Goal: Task Accomplishment & Management: Complete application form

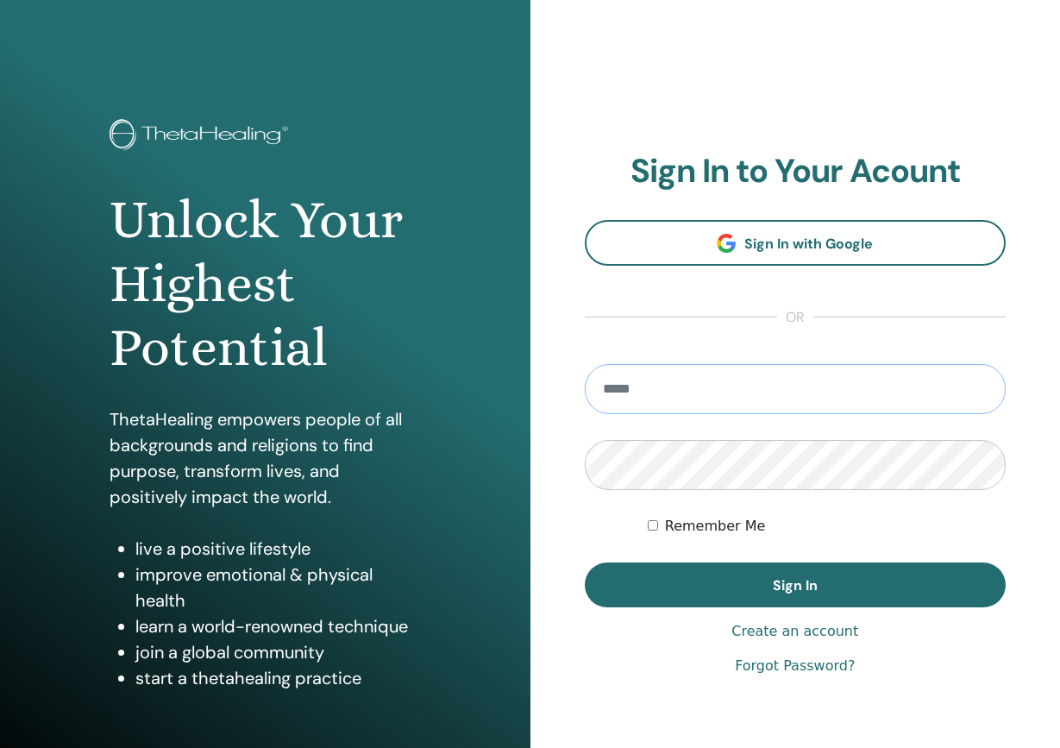
type input "**********"
click at [795, 585] on button "Sign In" at bounding box center [796, 585] width 422 height 45
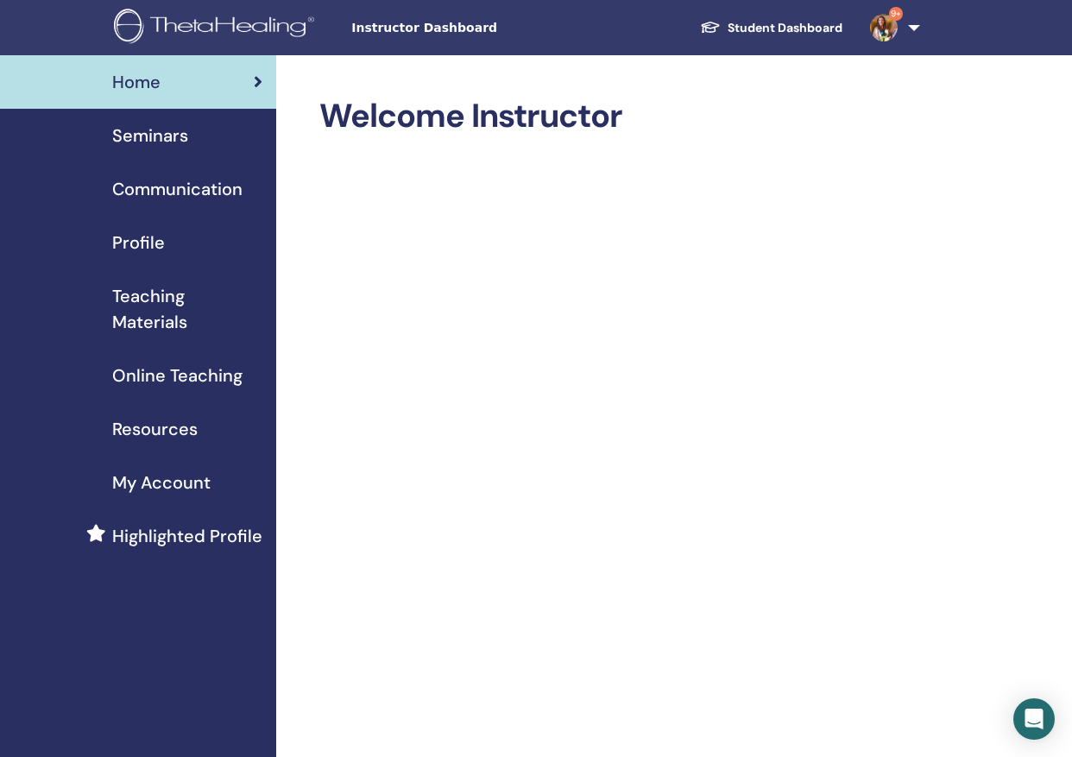
click at [170, 130] on span "Seminars" at bounding box center [150, 136] width 76 height 26
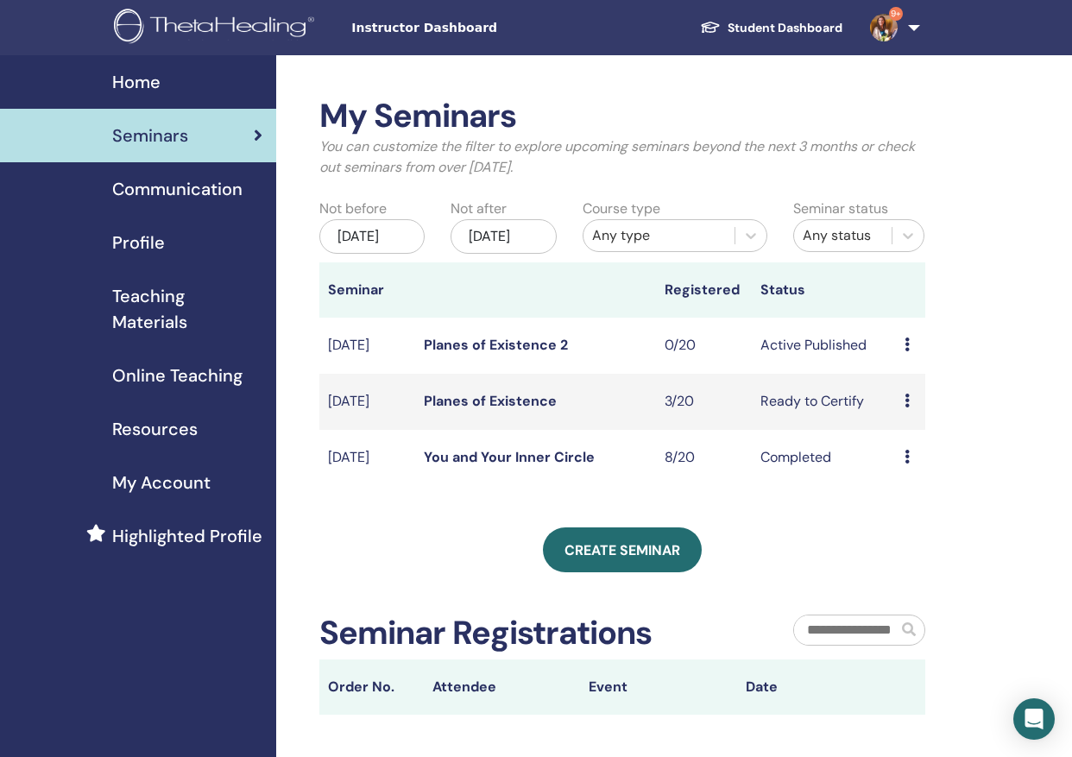
click at [907, 407] on icon at bounding box center [906, 400] width 5 height 14
click at [917, 476] on link "Attendees" at bounding box center [921, 477] width 66 height 18
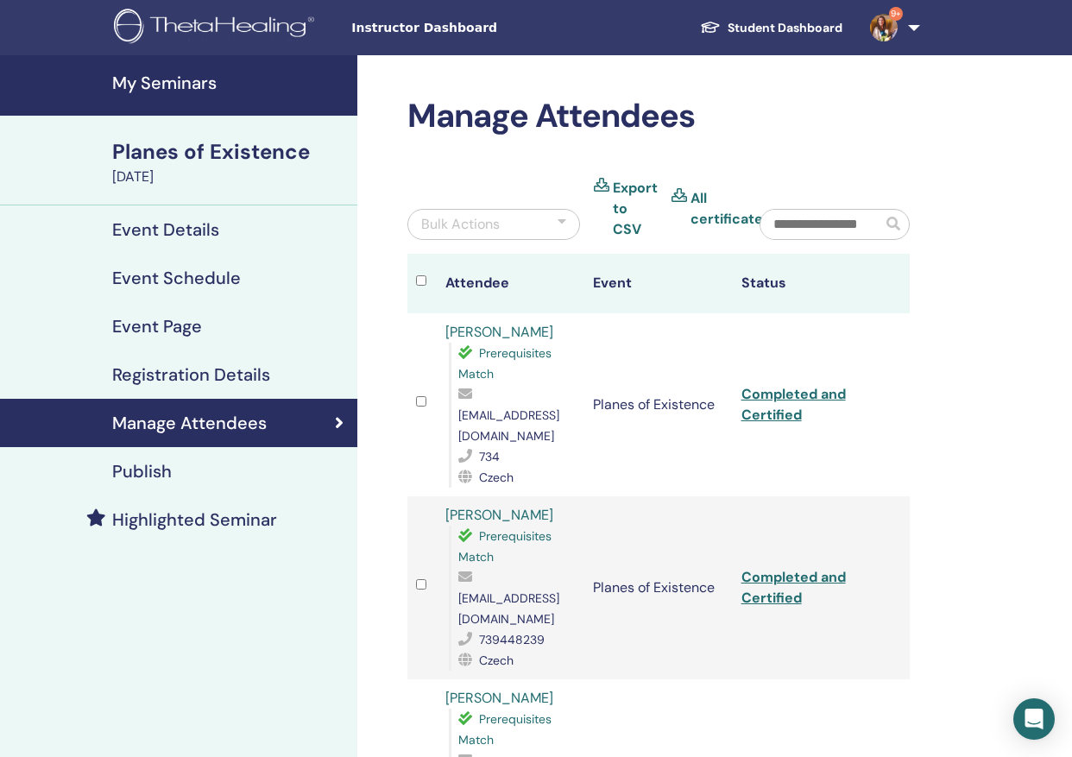
click at [176, 230] on h4 "Event Details" at bounding box center [165, 229] width 107 height 21
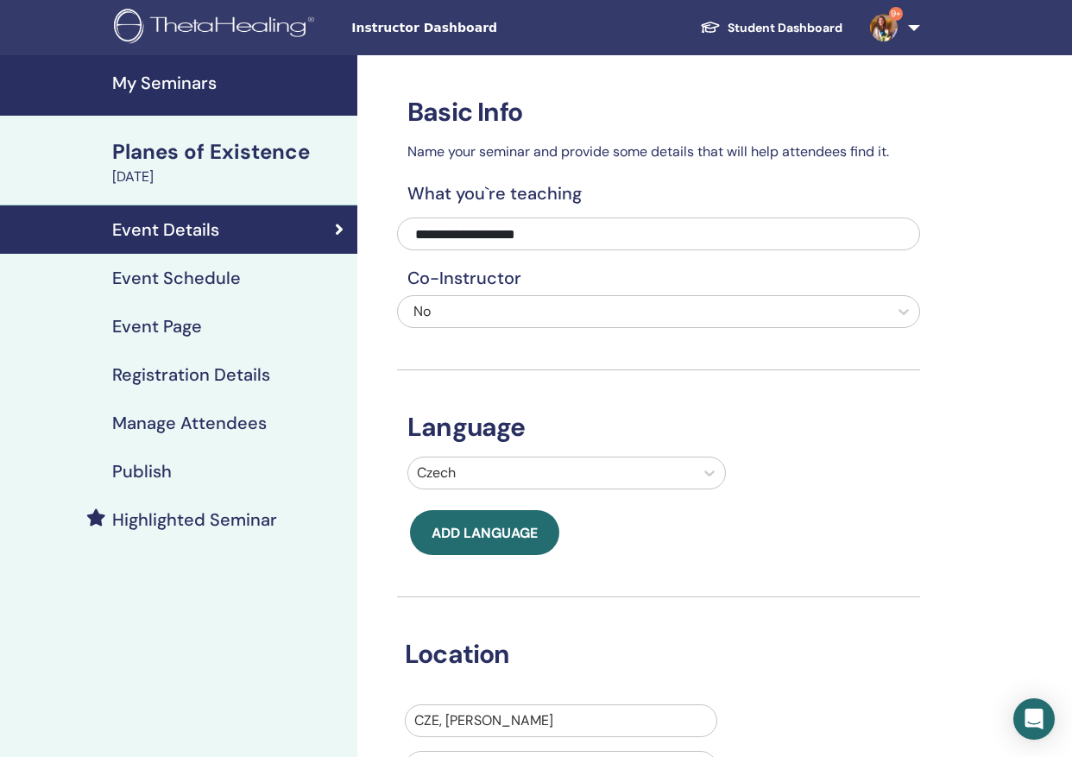
click at [156, 79] on h4 "My Seminars" at bounding box center [229, 82] width 235 height 21
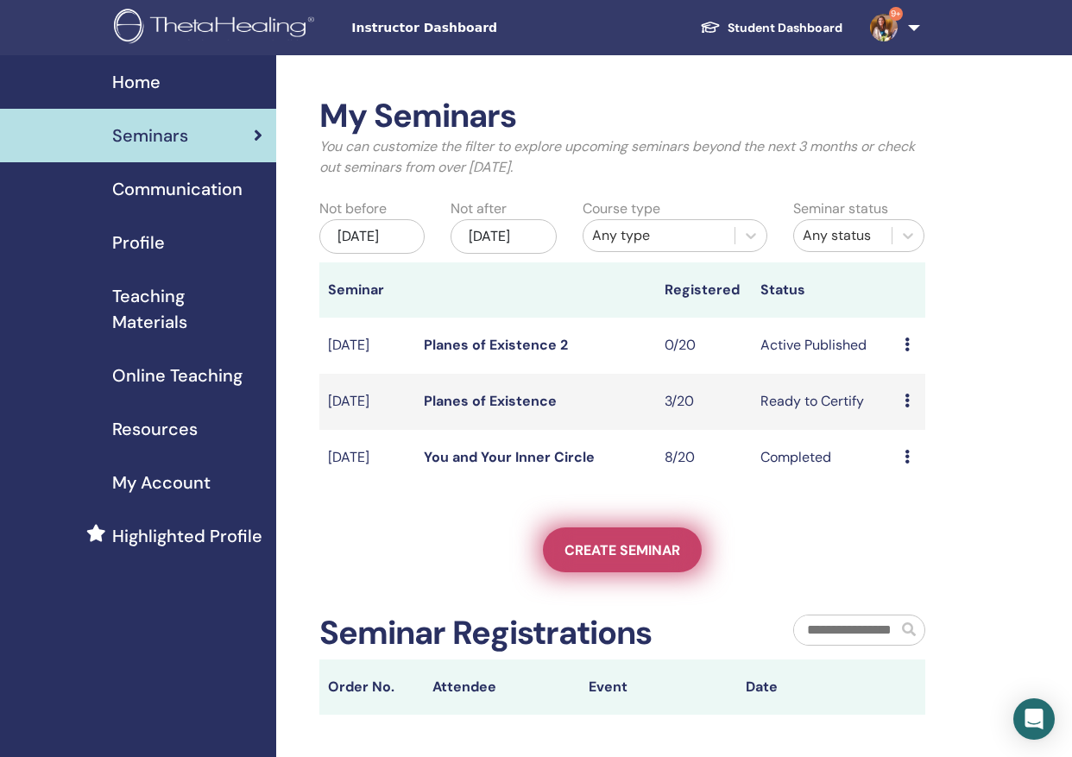
click at [645, 559] on span "Create seminar" at bounding box center [622, 550] width 116 height 18
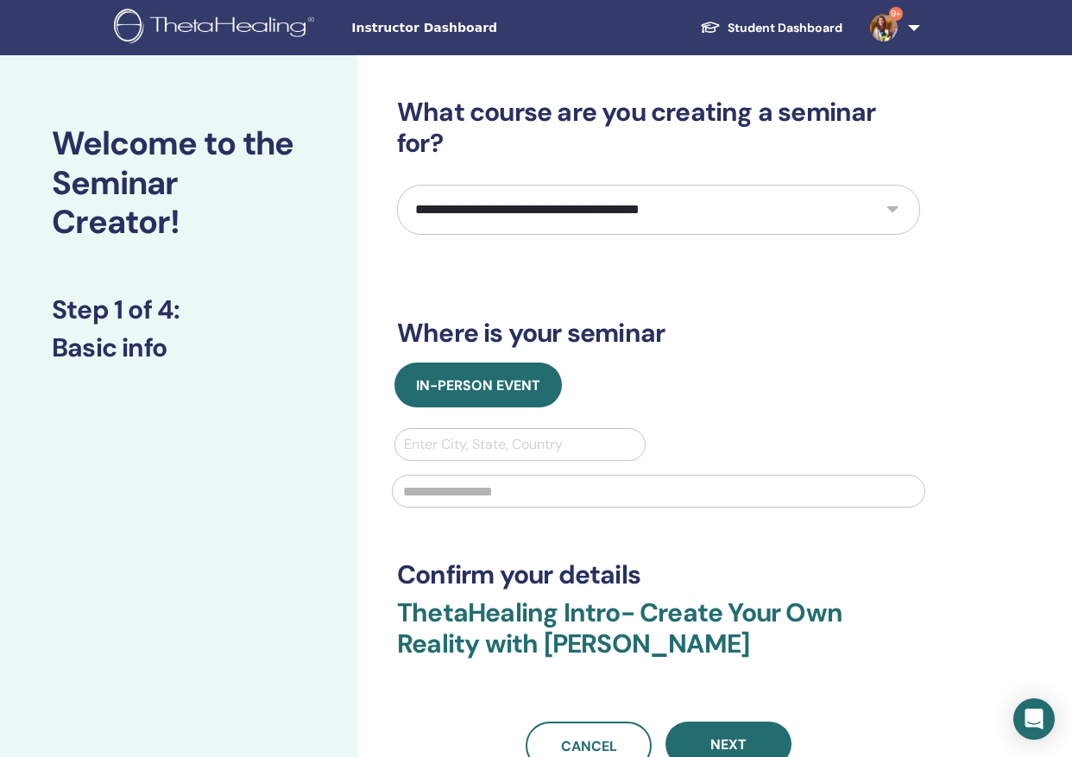
select select "*"
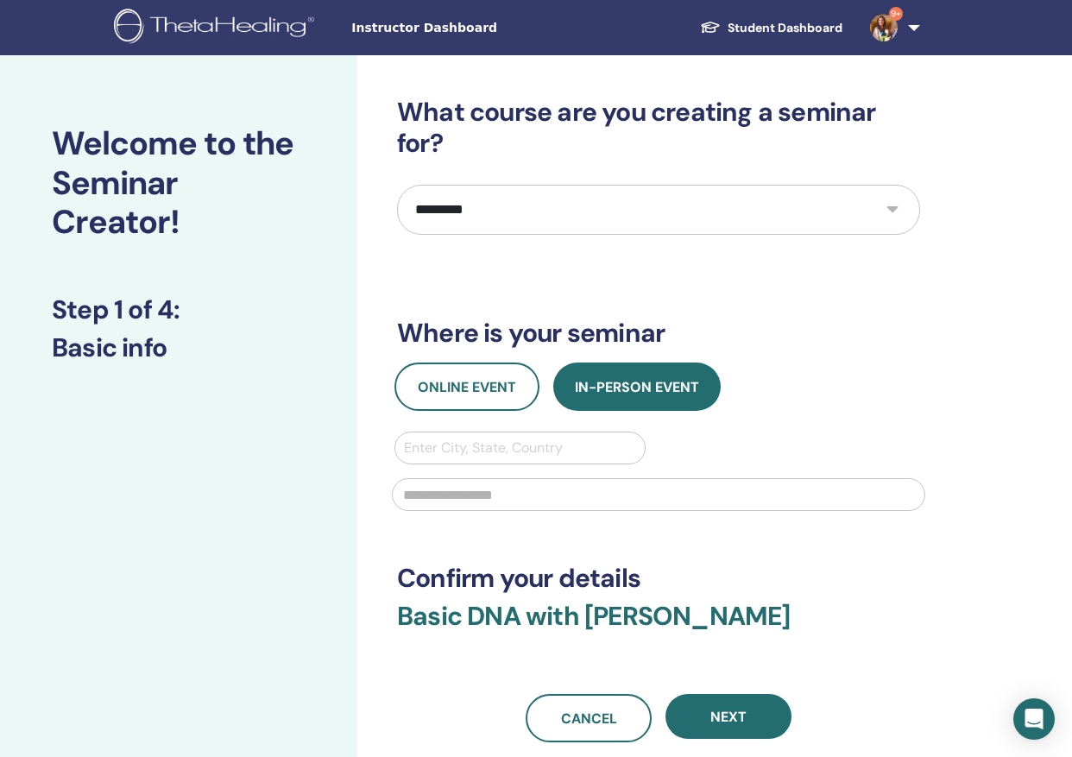
click at [521, 448] on div "Enter City, State, Country" at bounding box center [520, 447] width 232 height 21
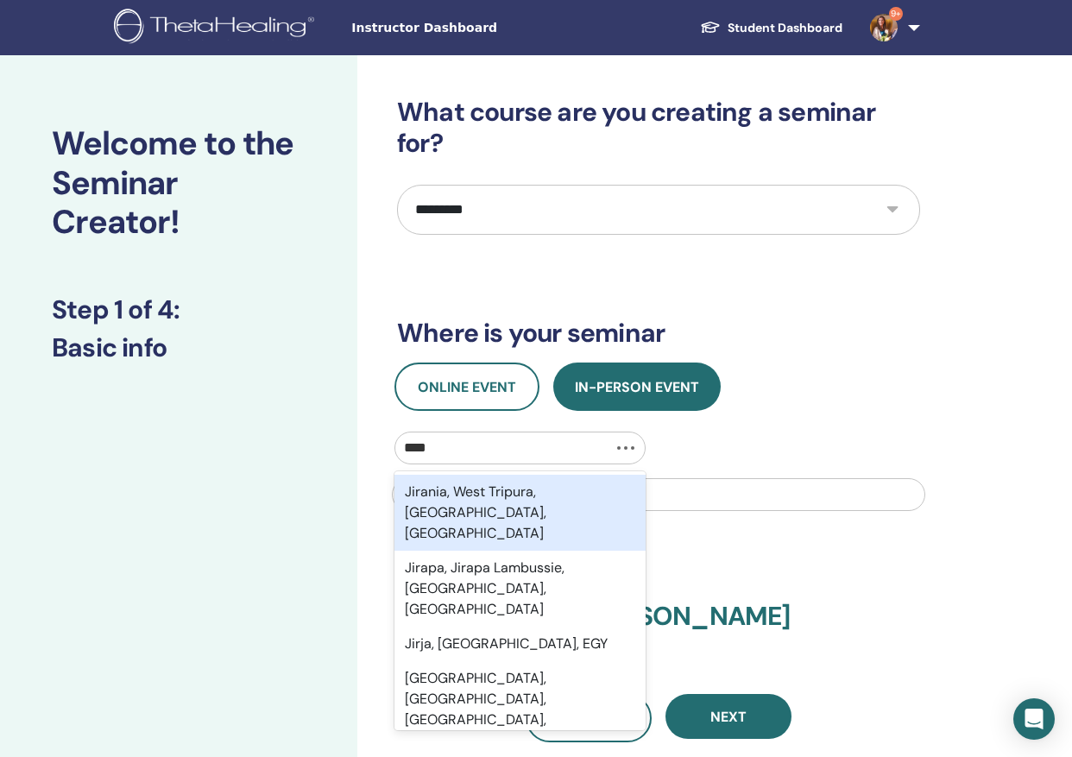
type input "*****"
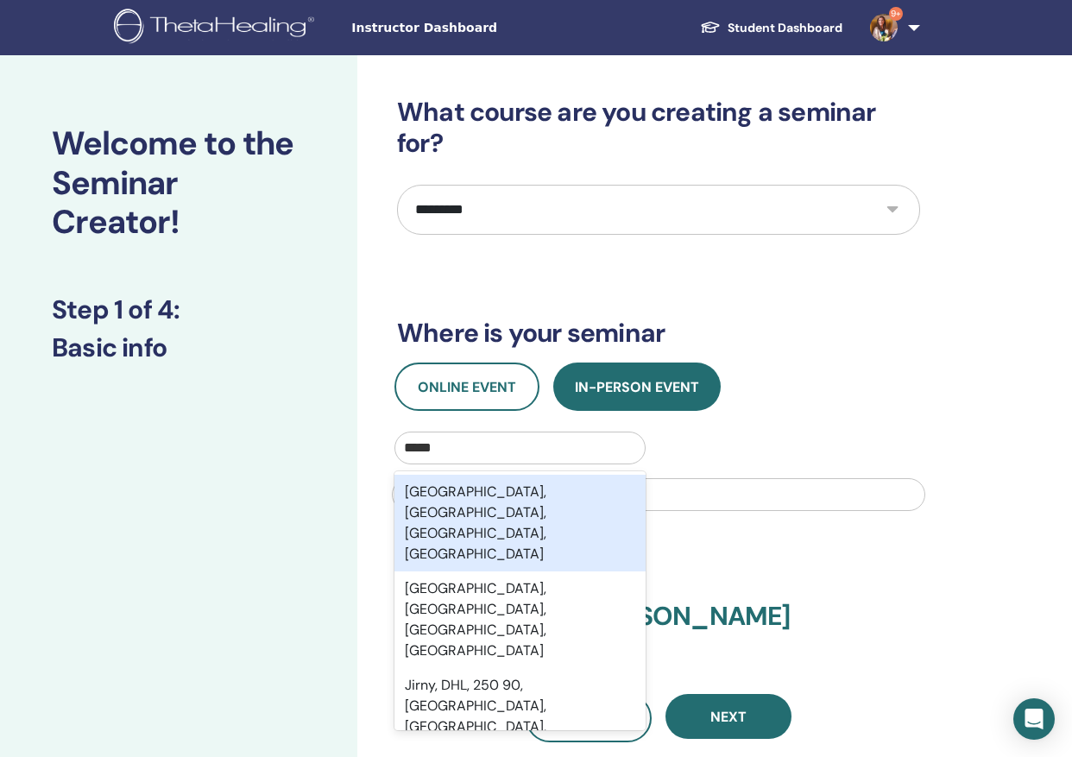
click at [551, 500] on div "Jirny, Praha-východ, Středočeský kraj, CZE" at bounding box center [519, 523] width 251 height 97
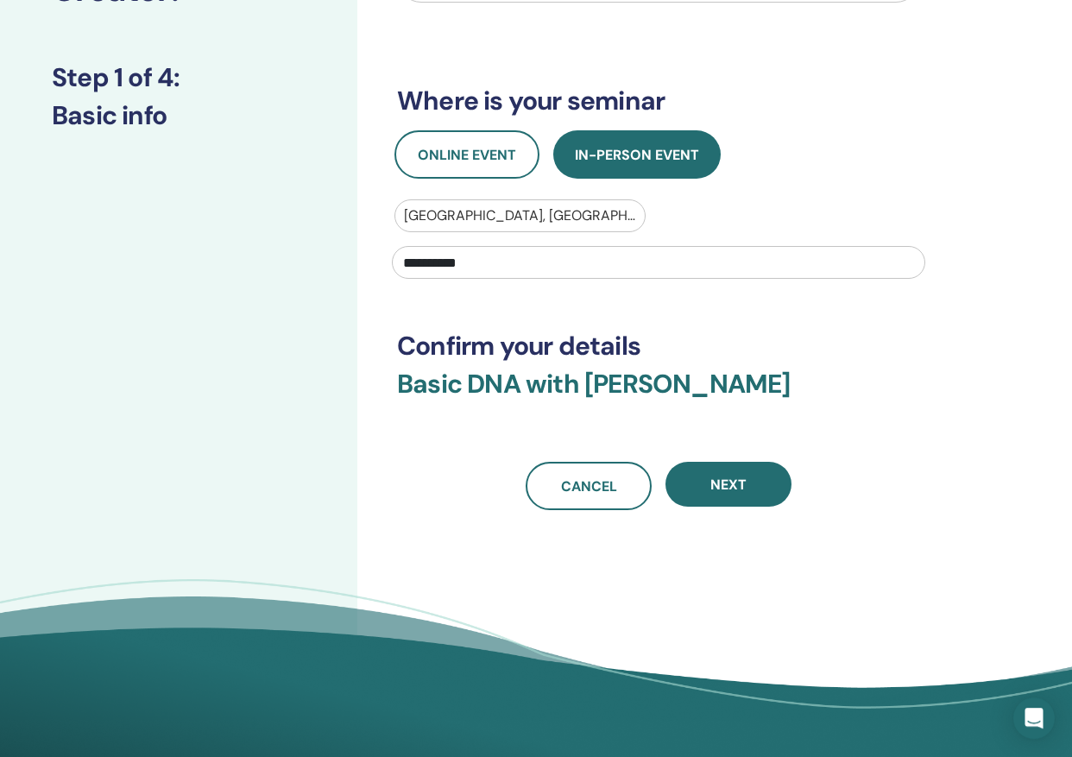
scroll to position [372, 0]
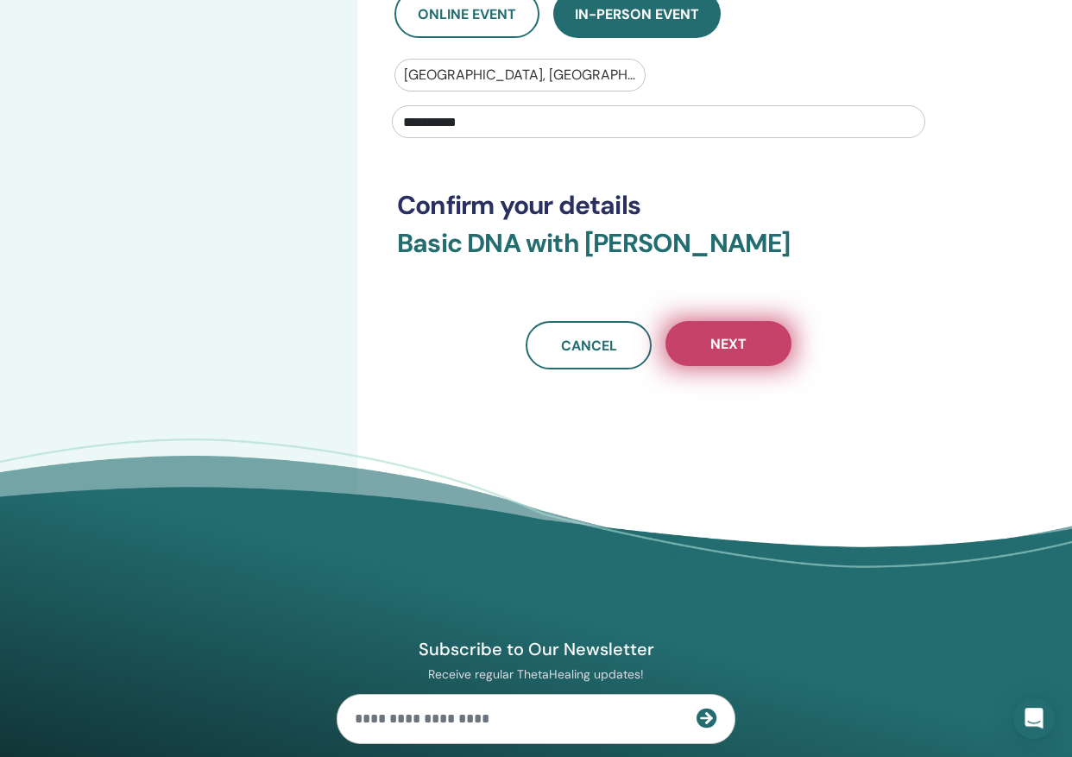
type input "**********"
click at [753, 340] on button "Next" at bounding box center [728, 344] width 126 height 45
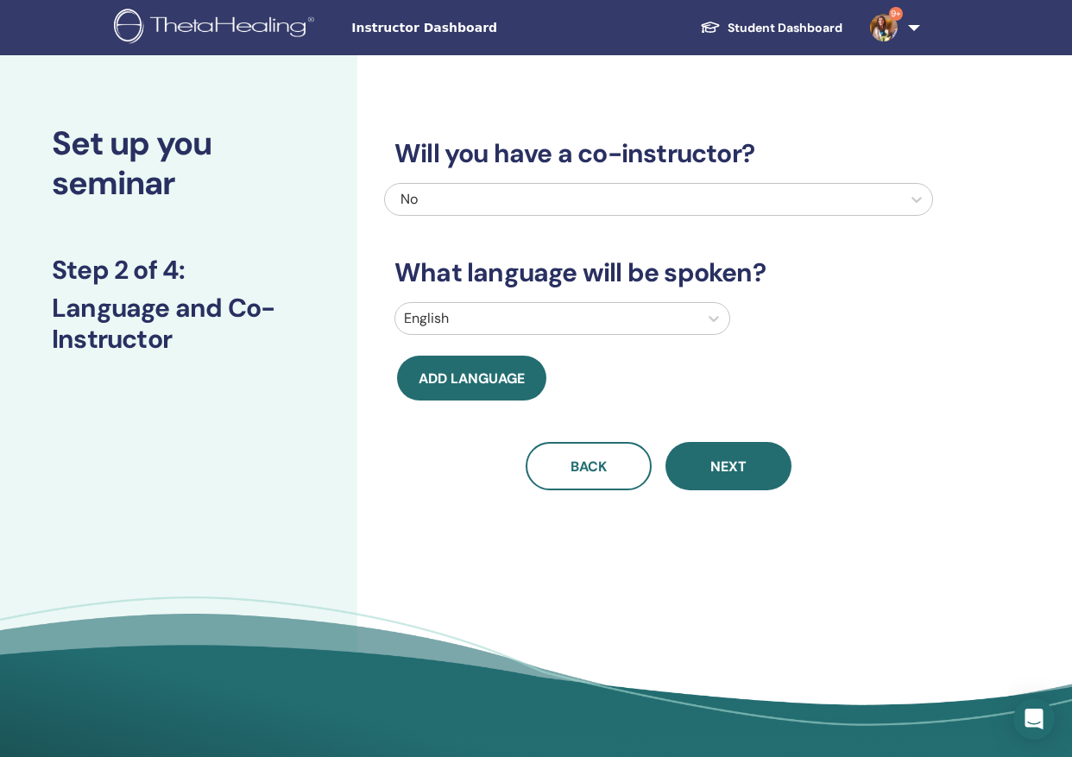
scroll to position [0, 0]
click at [715, 318] on icon at bounding box center [713, 319] width 10 height 6
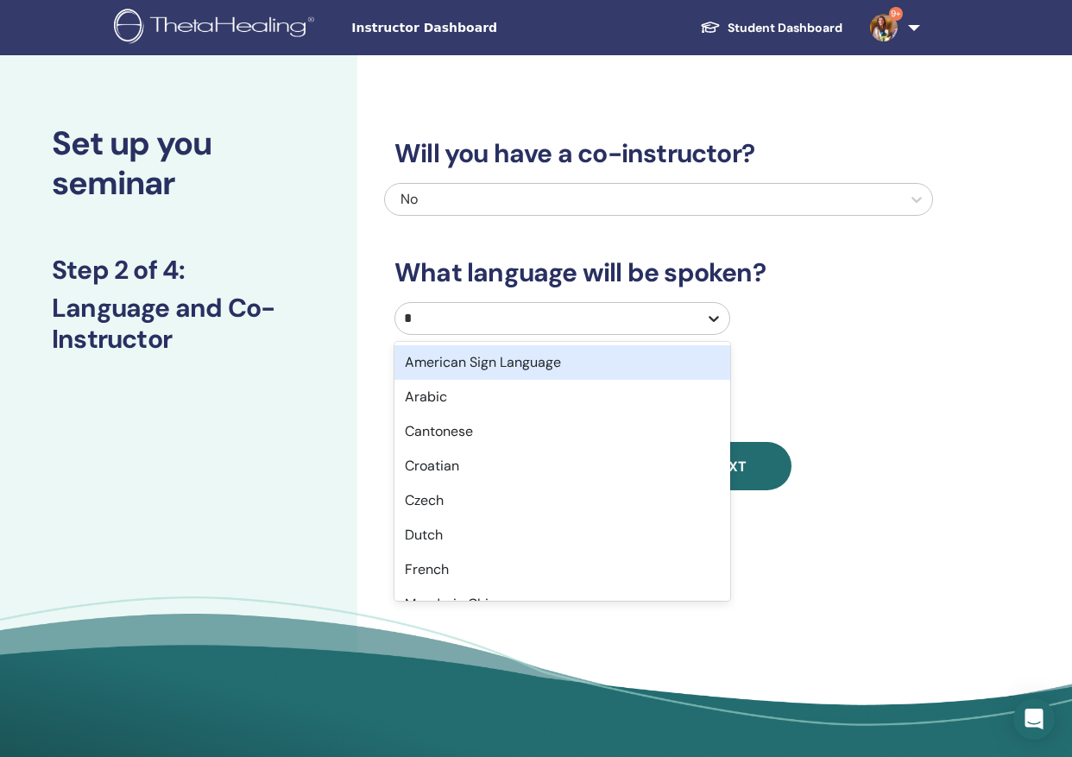
type input "**"
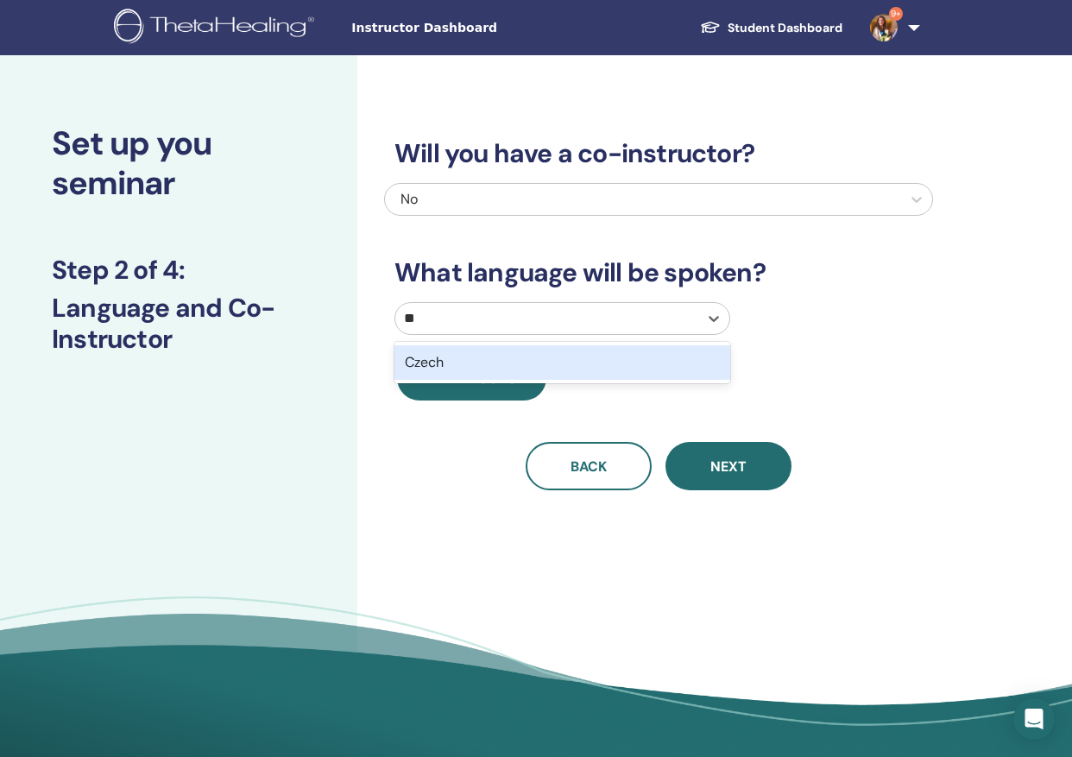
click at [572, 359] on div "Czech" at bounding box center [562, 362] width 336 height 35
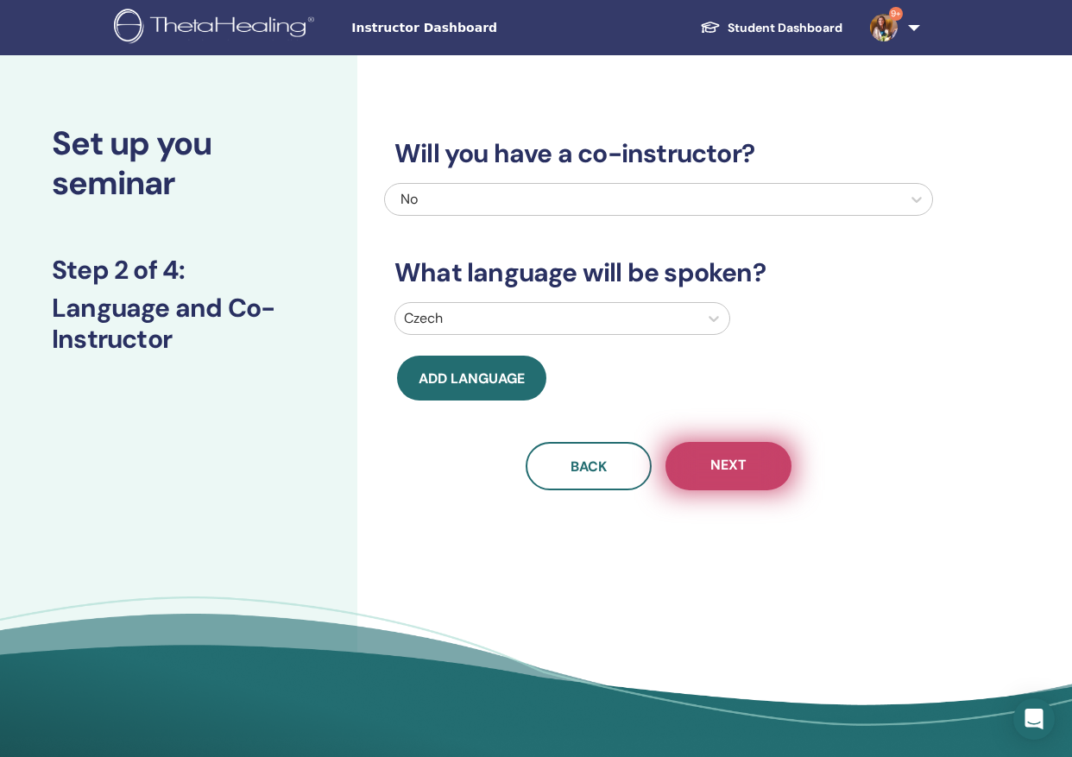
click at [721, 468] on span "Next" at bounding box center [728, 467] width 36 height 22
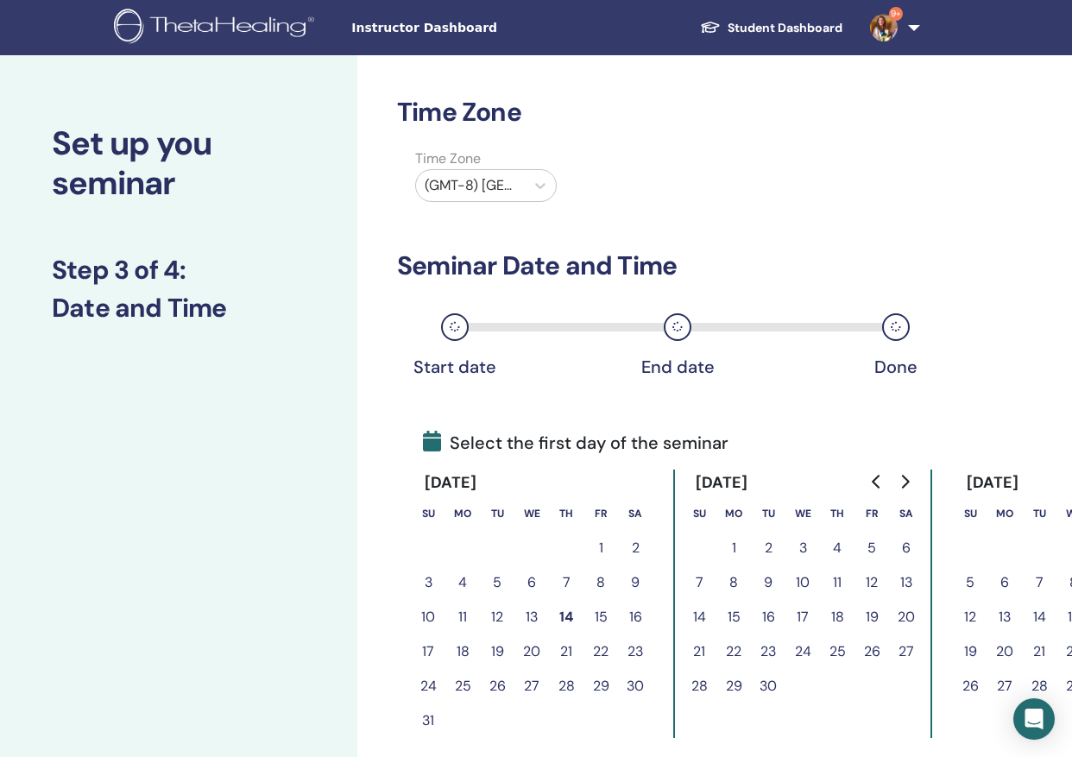
click at [910, 477] on icon "Go to next month" at bounding box center [904, 482] width 14 height 14
click at [842, 686] on button "30" at bounding box center [837, 686] width 35 height 35
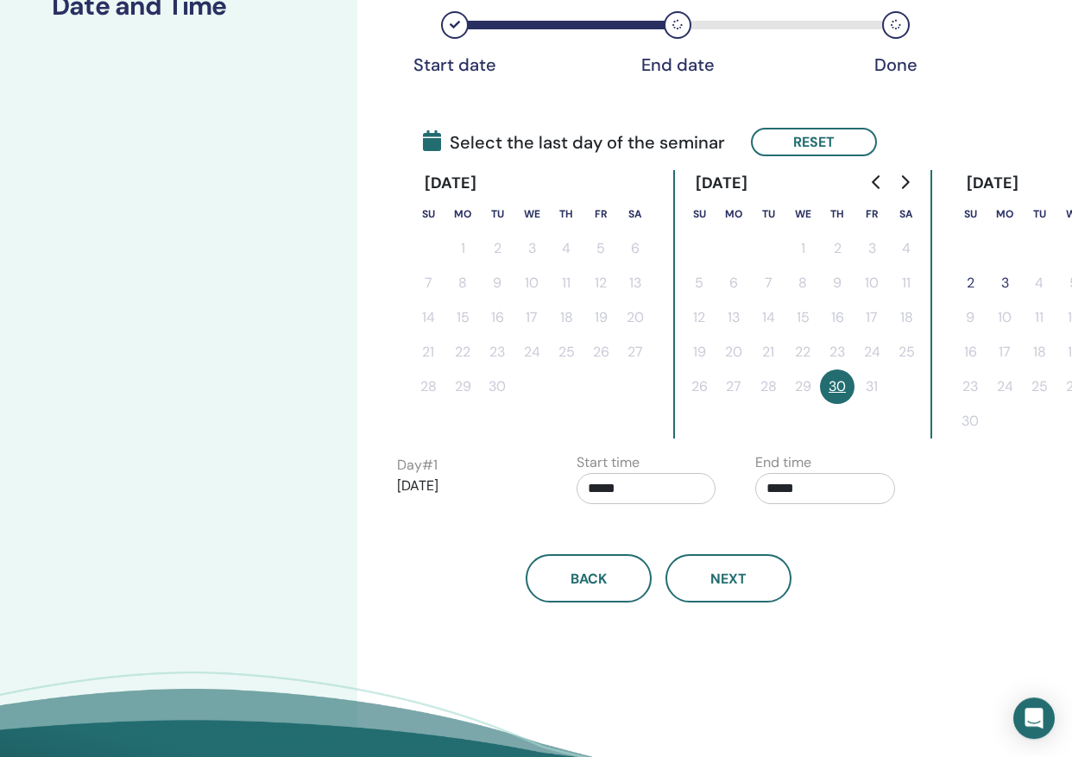
scroll to position [85, 0]
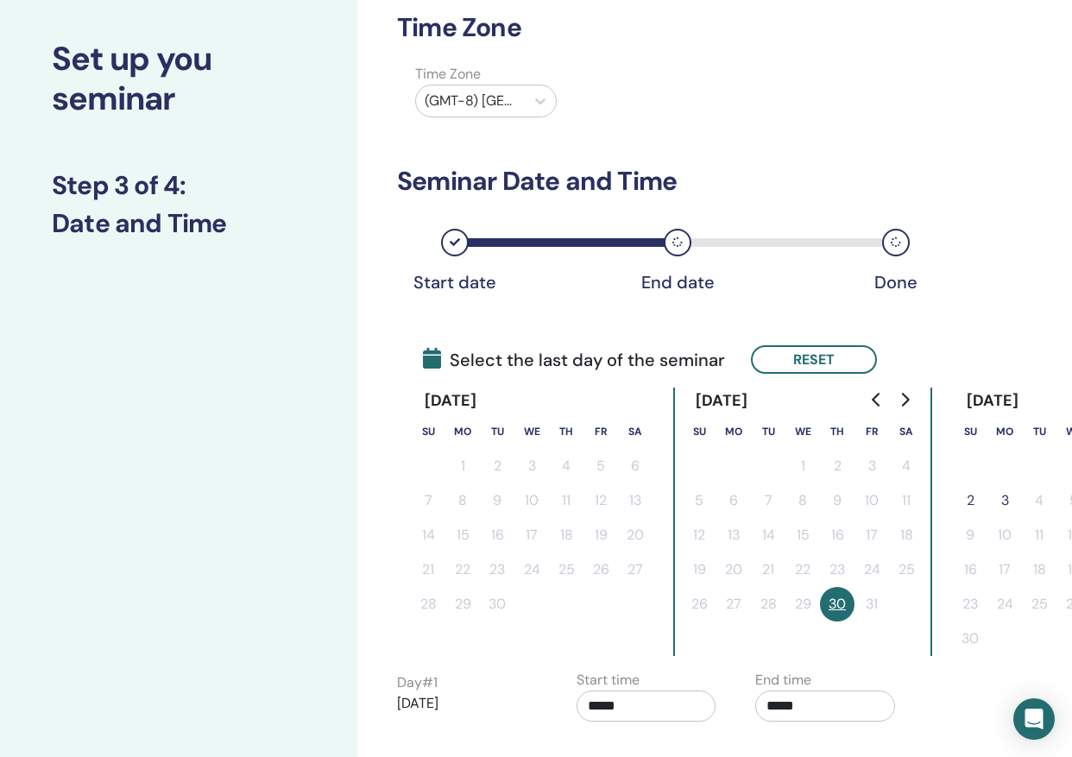
click at [909, 403] on icon "Go to next month" at bounding box center [904, 400] width 14 height 14
click at [902, 465] on button "1" at bounding box center [906, 466] width 35 height 35
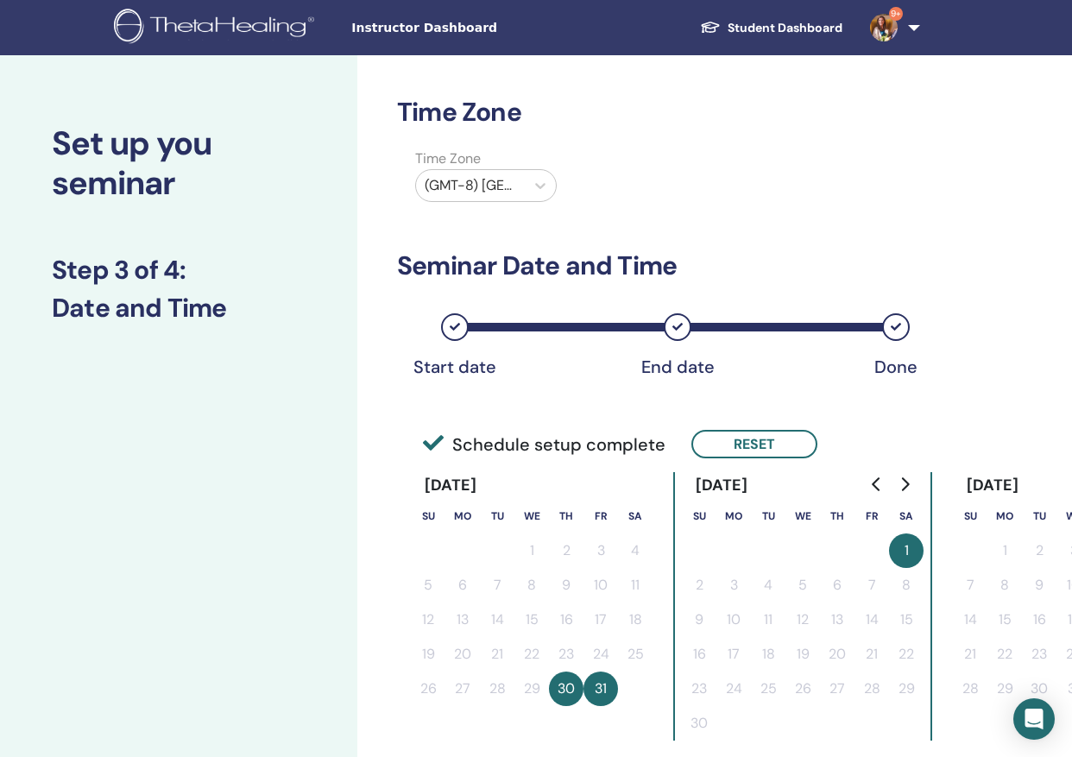
scroll to position [27, 0]
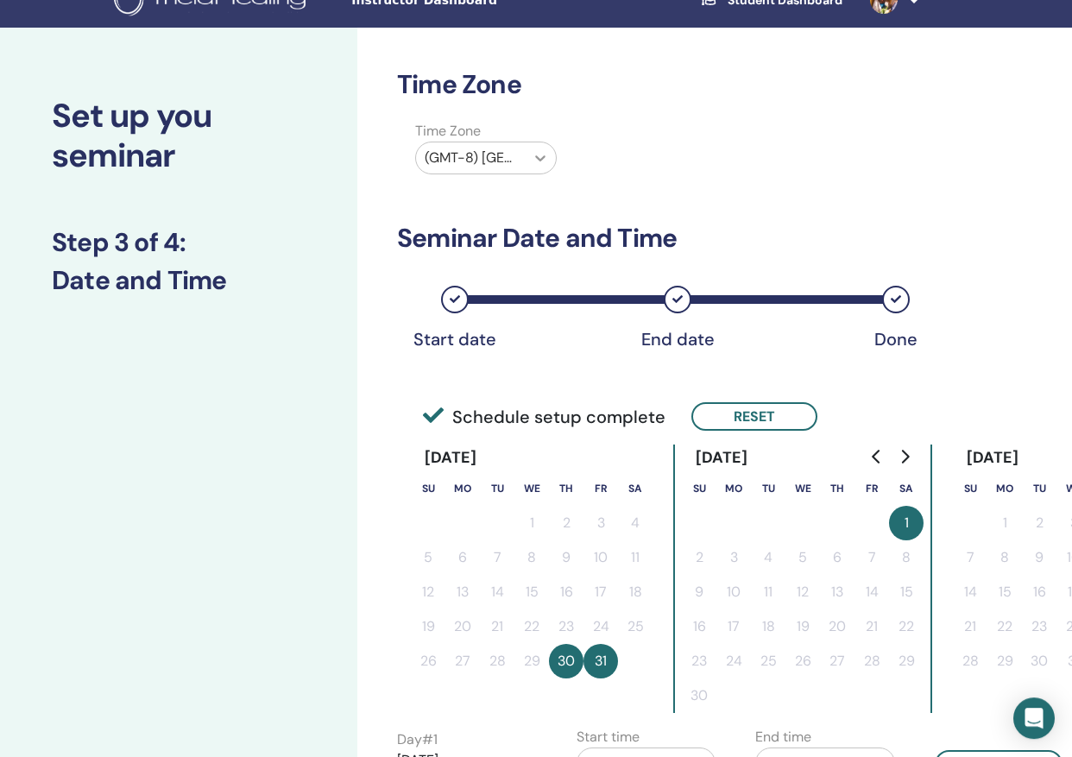
click at [541, 154] on icon at bounding box center [540, 158] width 17 height 17
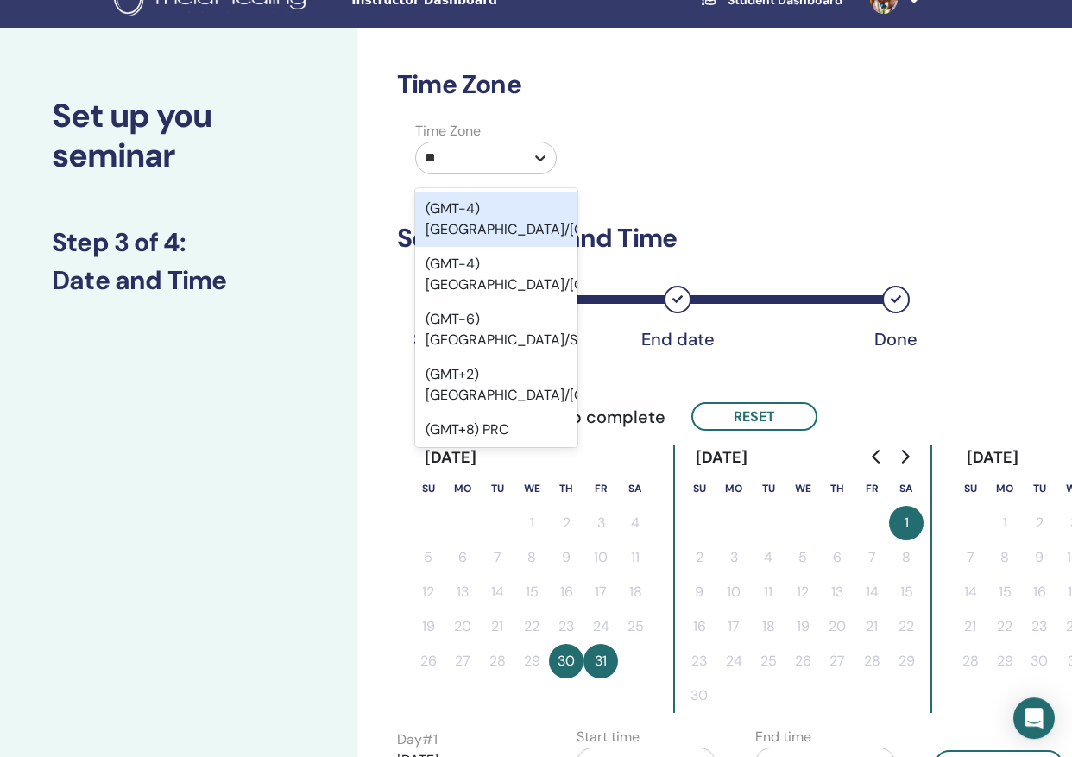
type input "***"
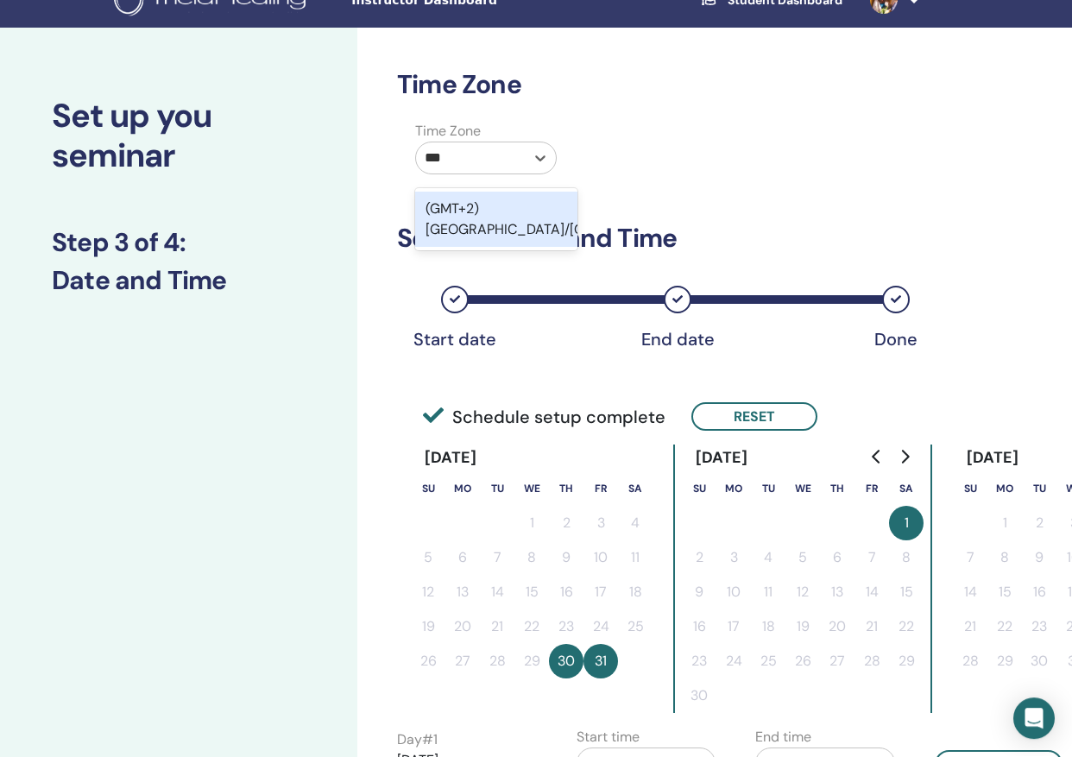
click at [501, 212] on div "(GMT+2) [GEOGRAPHIC_DATA]/[GEOGRAPHIC_DATA]" at bounding box center [496, 219] width 162 height 55
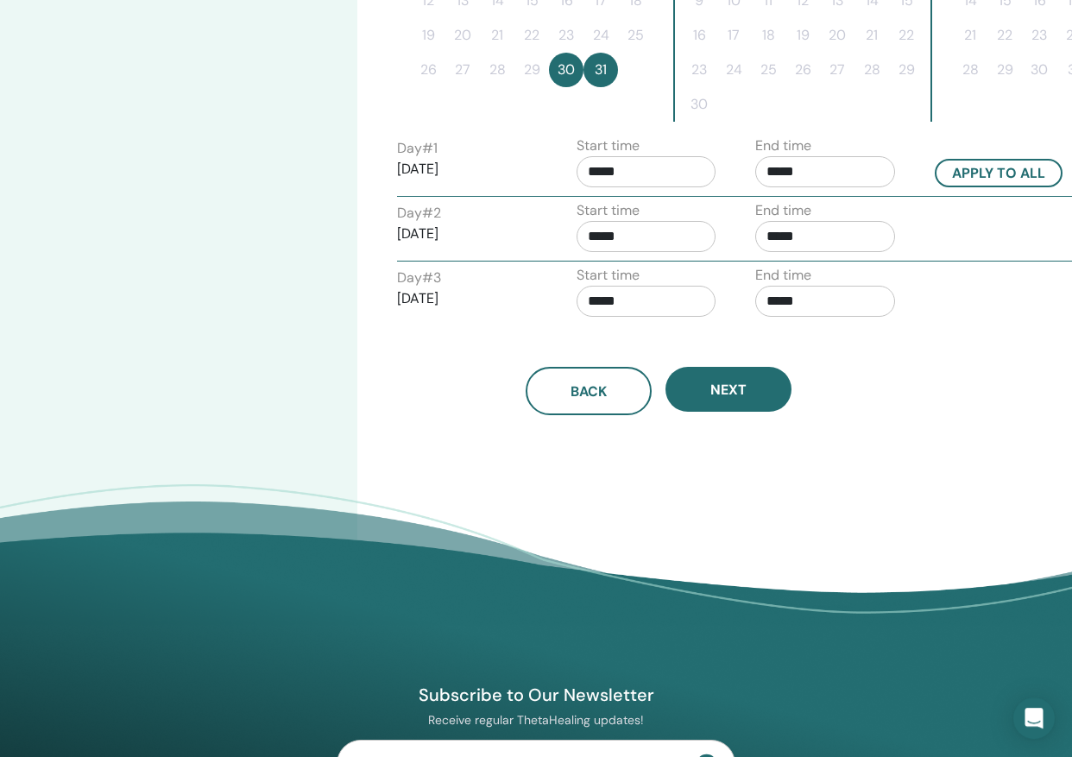
scroll to position [621, 0]
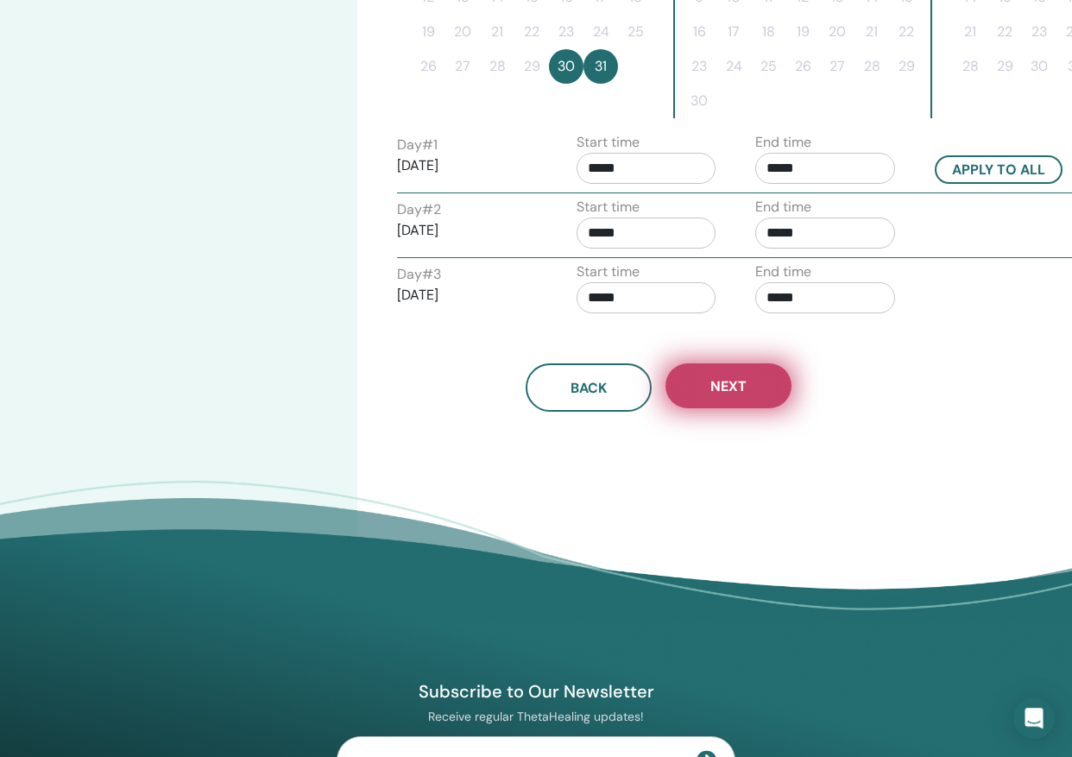
click at [711, 387] on span "Next" at bounding box center [728, 387] width 36 height 18
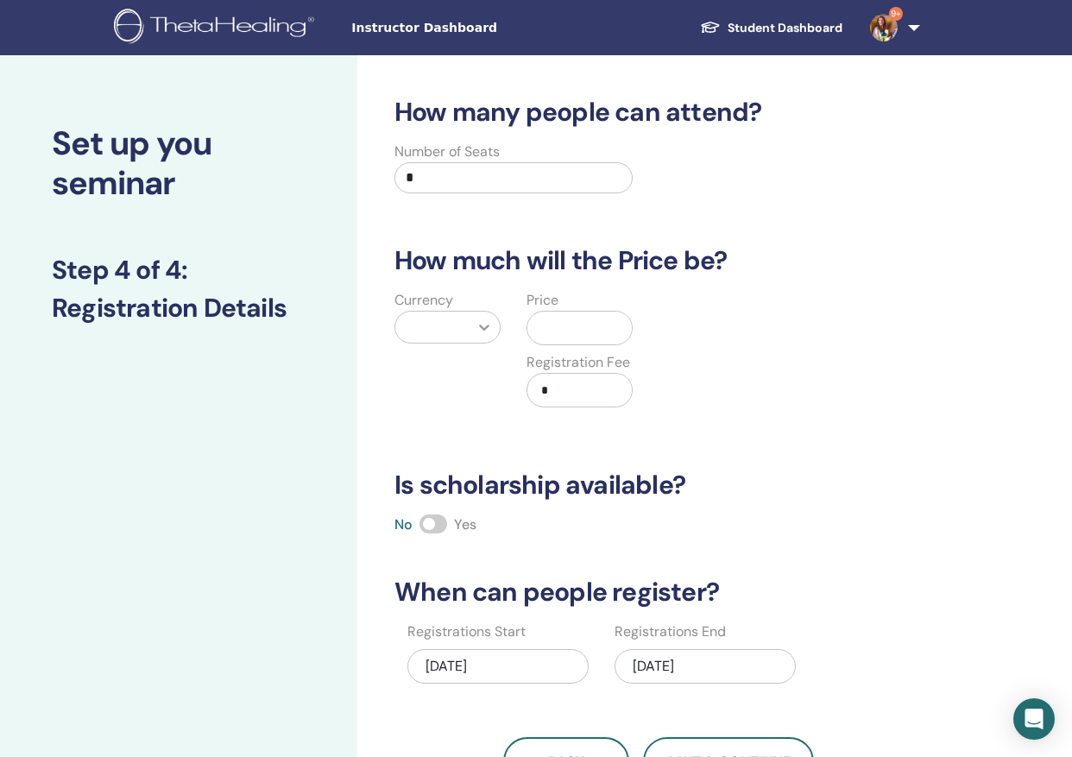
scroll to position [0, 0]
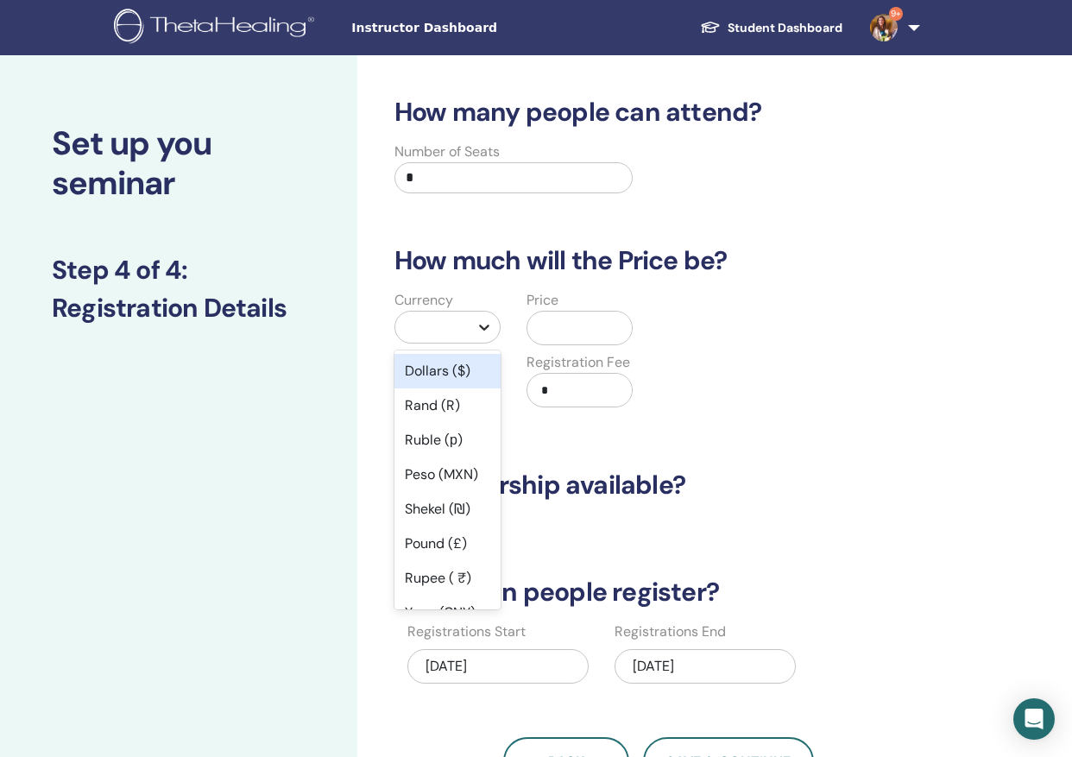
click at [483, 331] on icon at bounding box center [483, 326] width 17 height 17
type input "**"
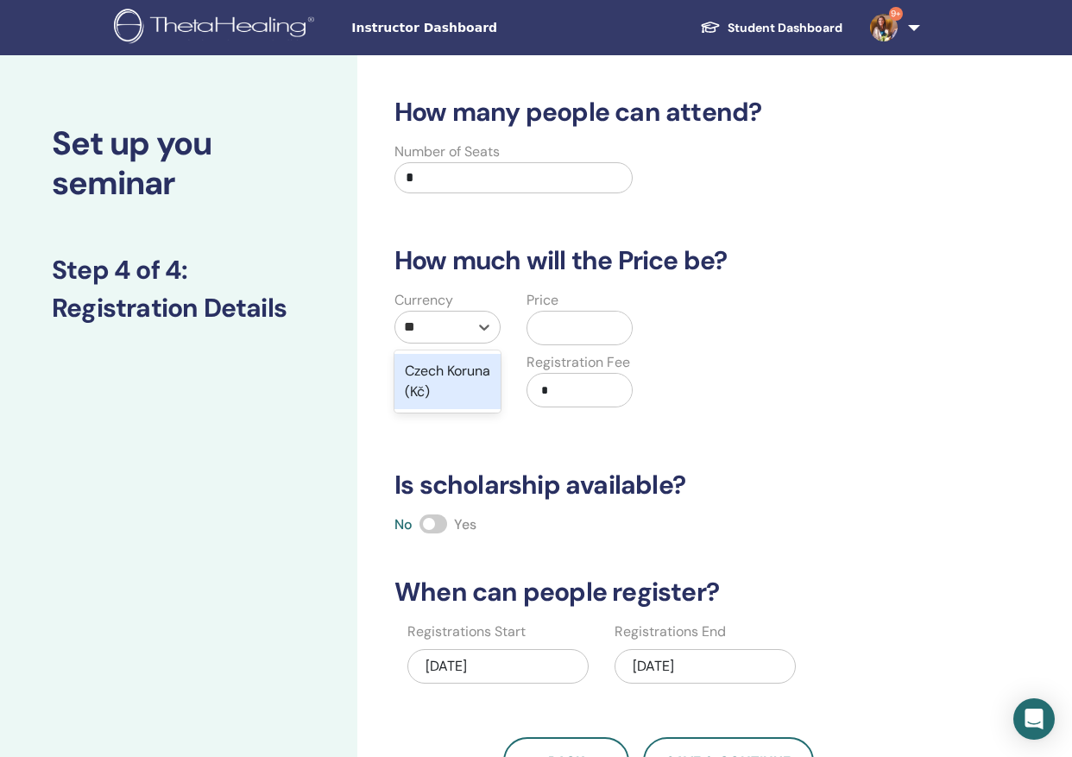
click at [454, 393] on div "Czech Koruna (Kč)" at bounding box center [447, 381] width 106 height 55
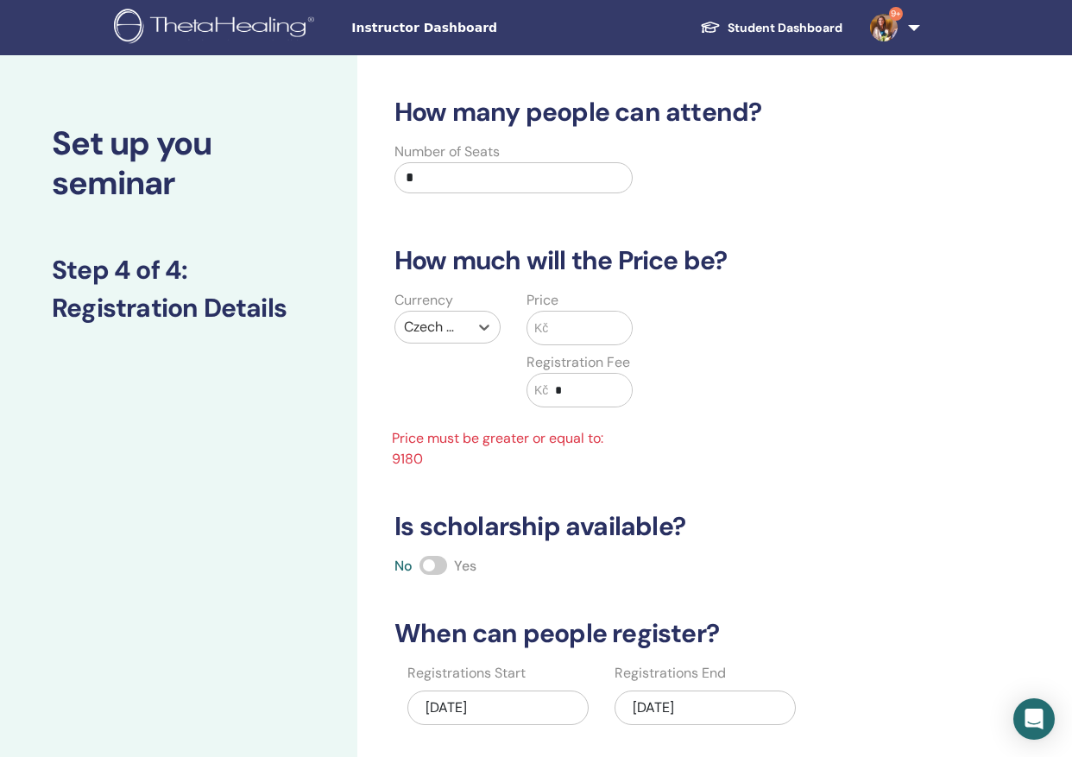
click at [562, 326] on input "text" at bounding box center [590, 327] width 84 height 33
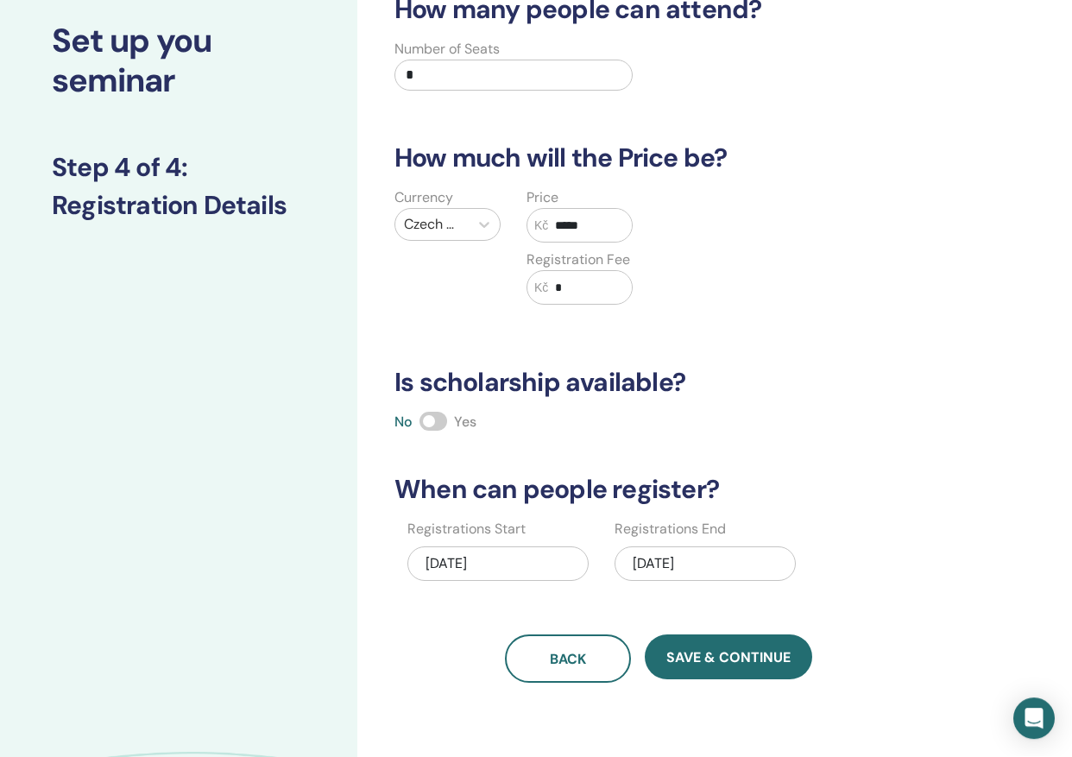
scroll to position [104, 0]
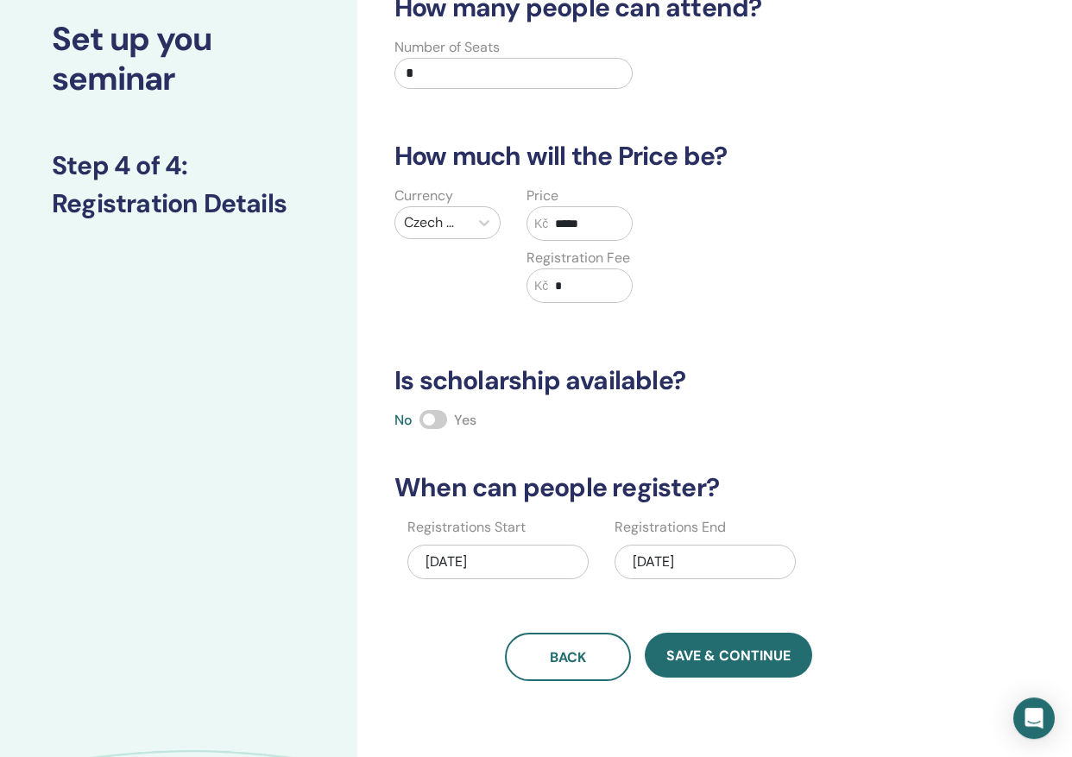
type input "*****"
click at [429, 417] on span at bounding box center [433, 420] width 28 height 19
click at [418, 78] on input "*" at bounding box center [513, 74] width 238 height 31
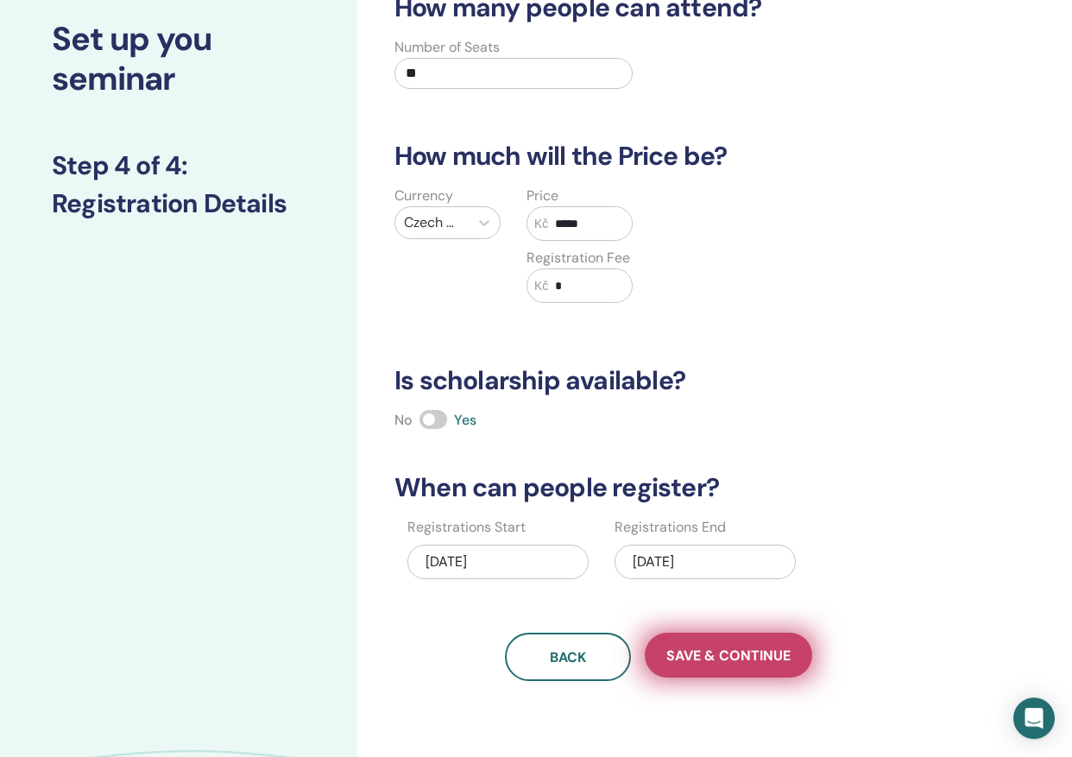
type input "**"
click at [715, 653] on span "Save & Continue" at bounding box center [728, 656] width 124 height 18
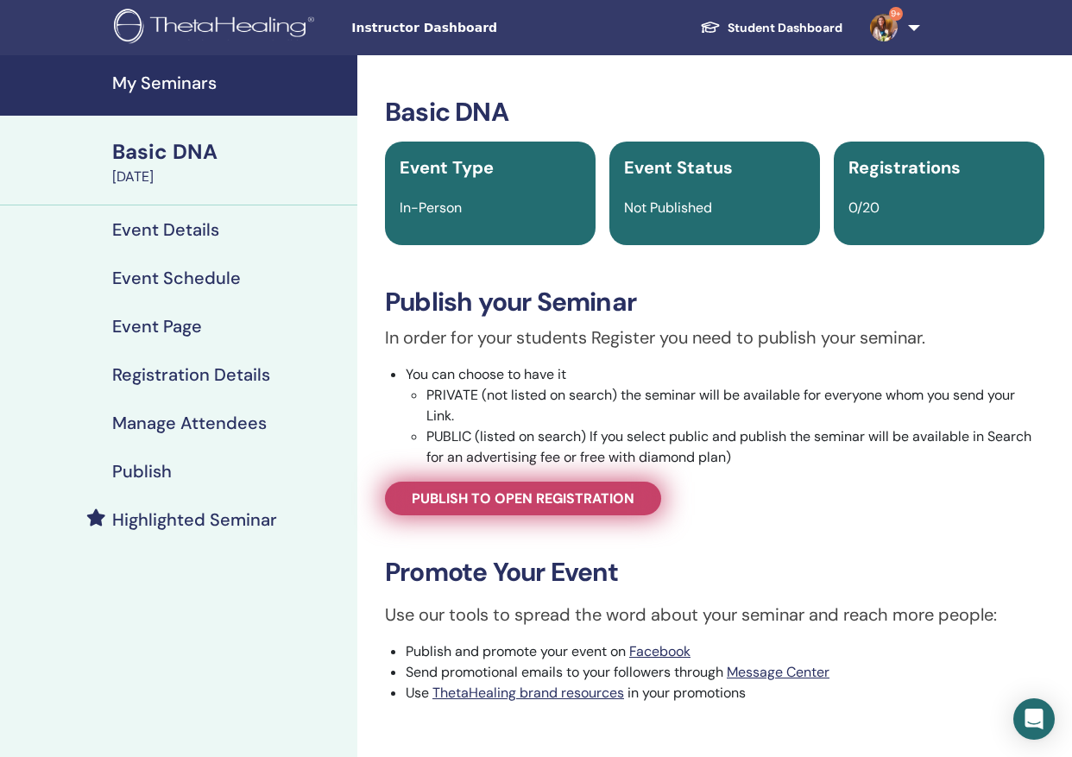
click at [570, 493] on span "Publish to open registration" at bounding box center [523, 498] width 223 height 18
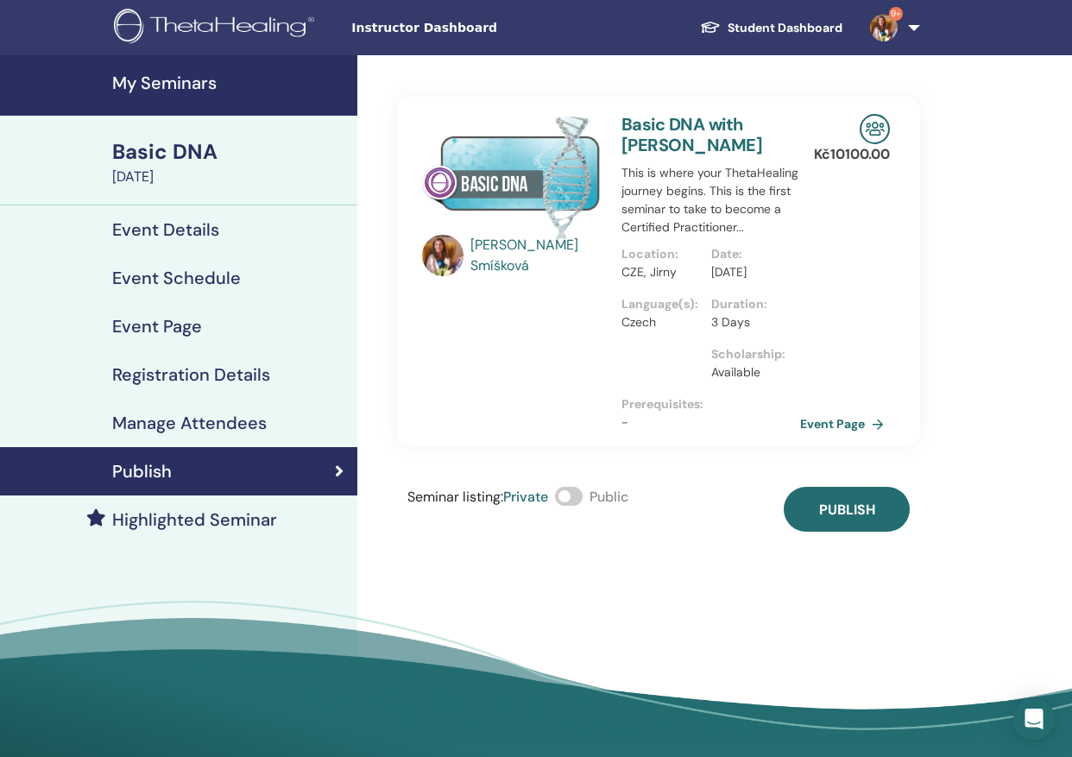
click at [566, 506] on span at bounding box center [569, 496] width 28 height 19
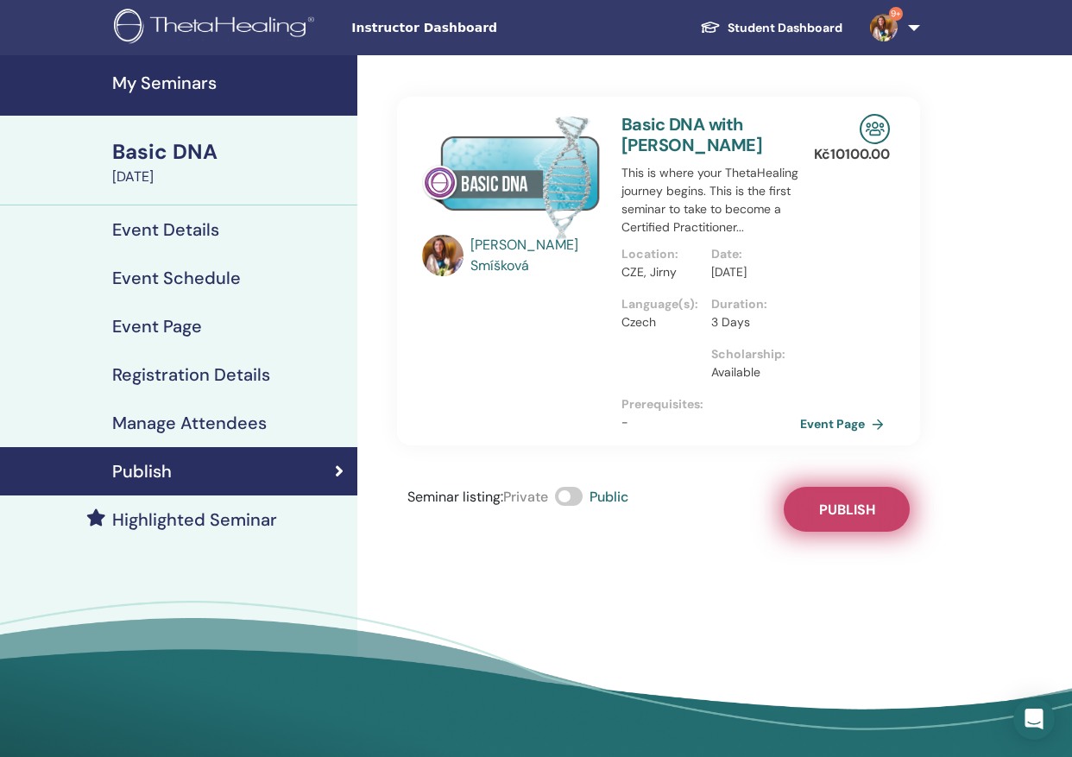
click at [856, 519] on span "Publish" at bounding box center [847, 509] width 56 height 18
click at [845, 437] on link "Event Page" at bounding box center [847, 424] width 91 height 26
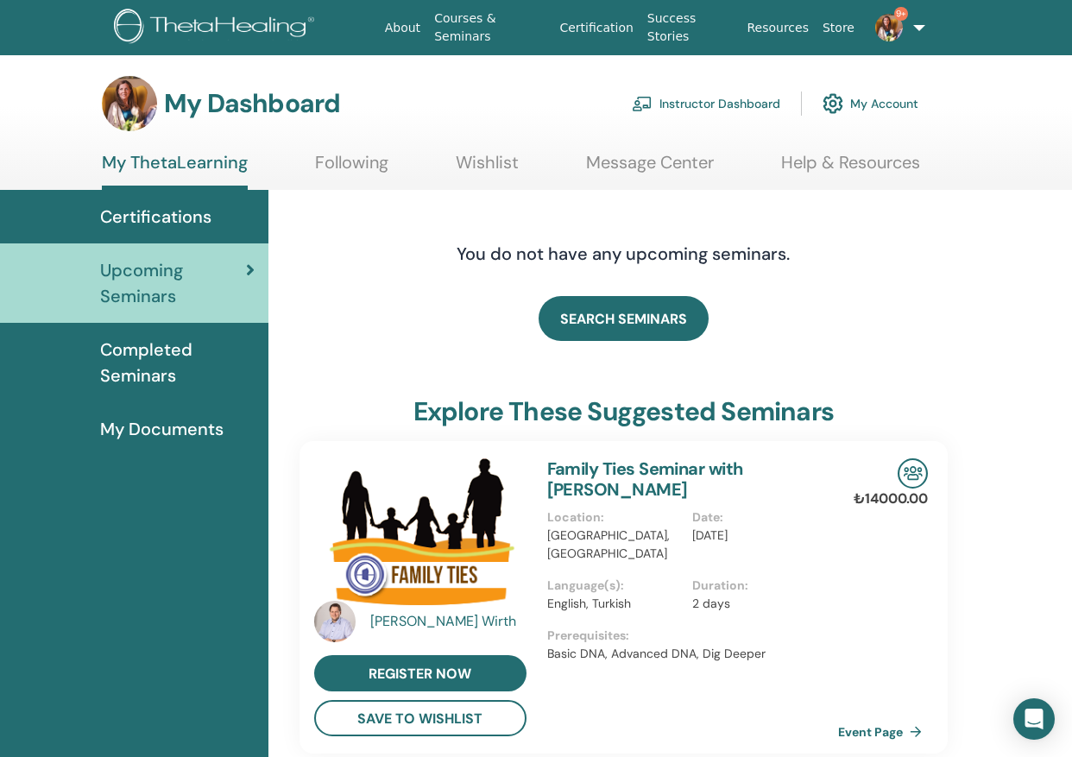
click at [865, 164] on link "Help & Resources" at bounding box center [850, 169] width 139 height 34
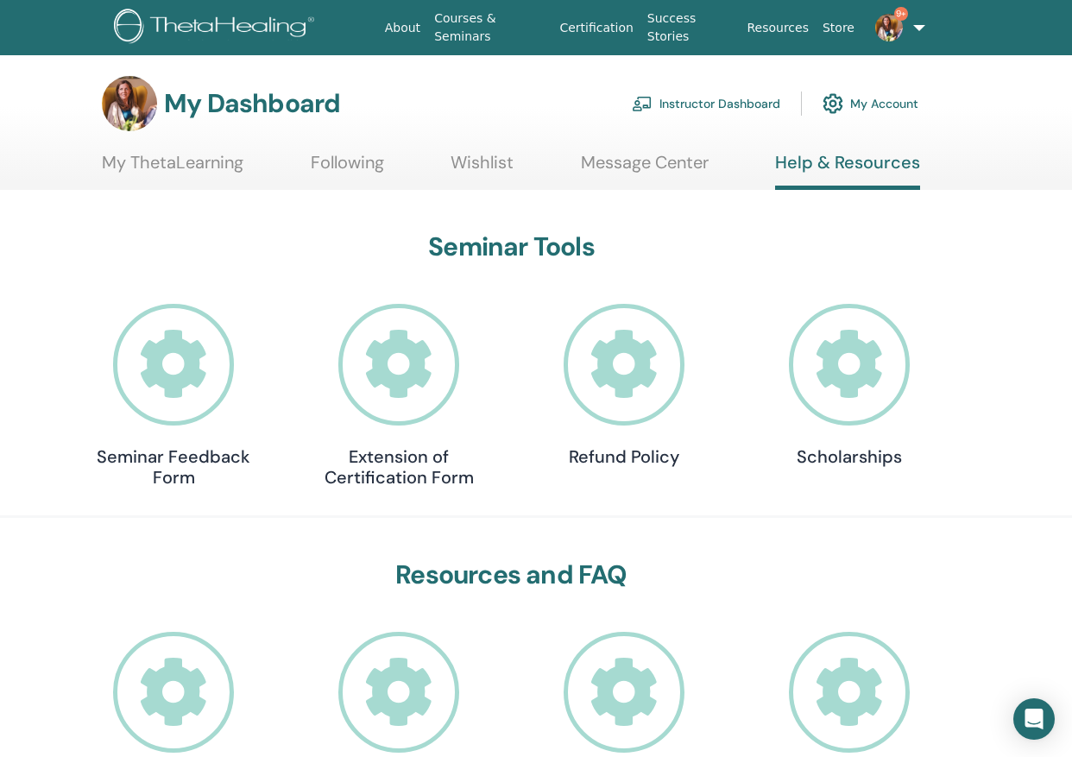
click at [217, 161] on link "My ThetaLearning" at bounding box center [173, 169] width 142 height 34
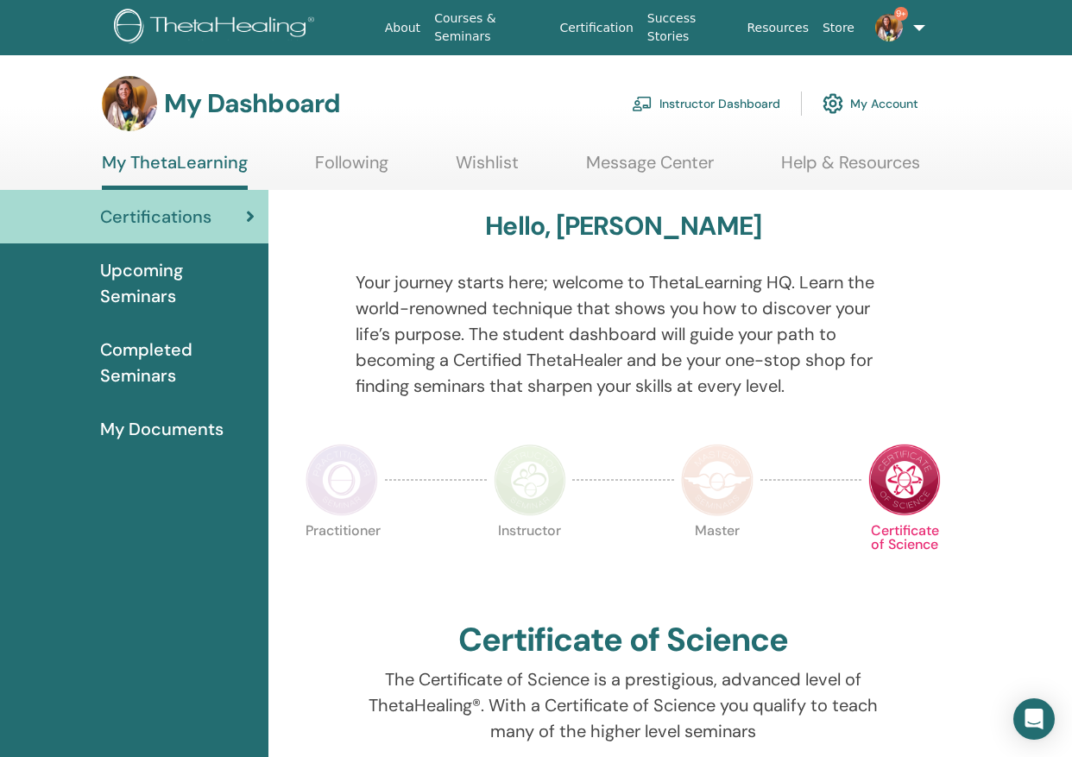
click at [754, 104] on link "Instructor Dashboard" at bounding box center [706, 104] width 148 height 38
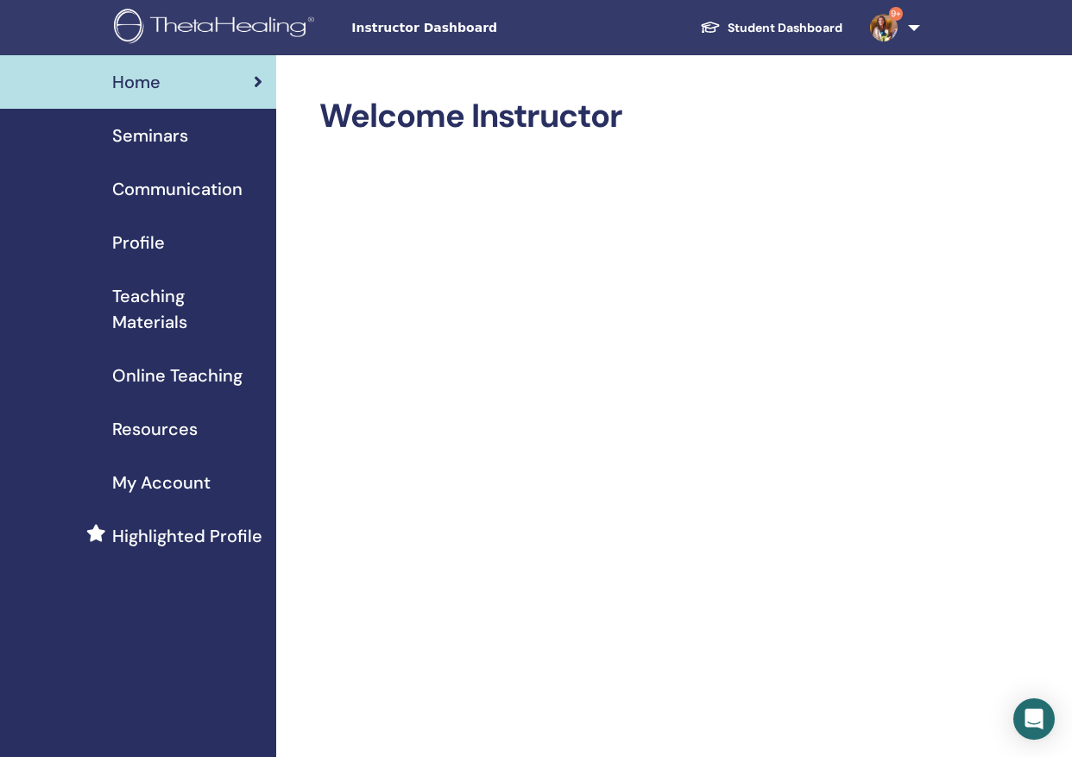
click at [148, 426] on span "Resources" at bounding box center [154, 429] width 85 height 26
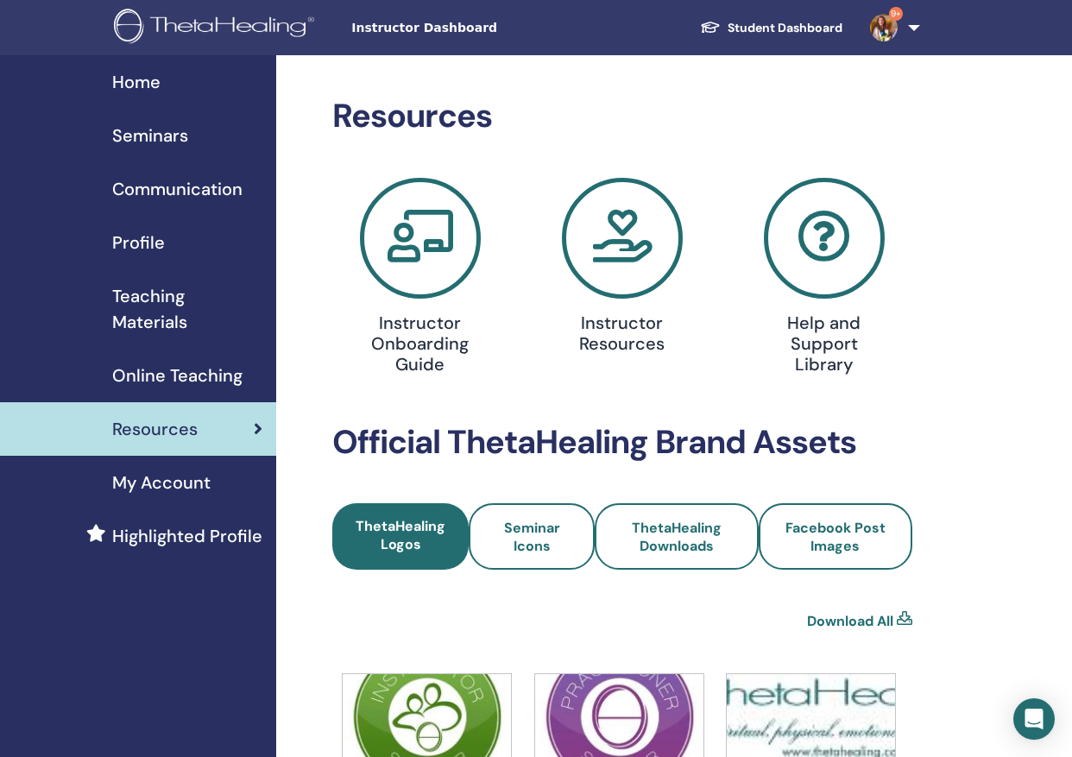
click at [158, 303] on span "Teaching Materials" at bounding box center [187, 309] width 150 height 52
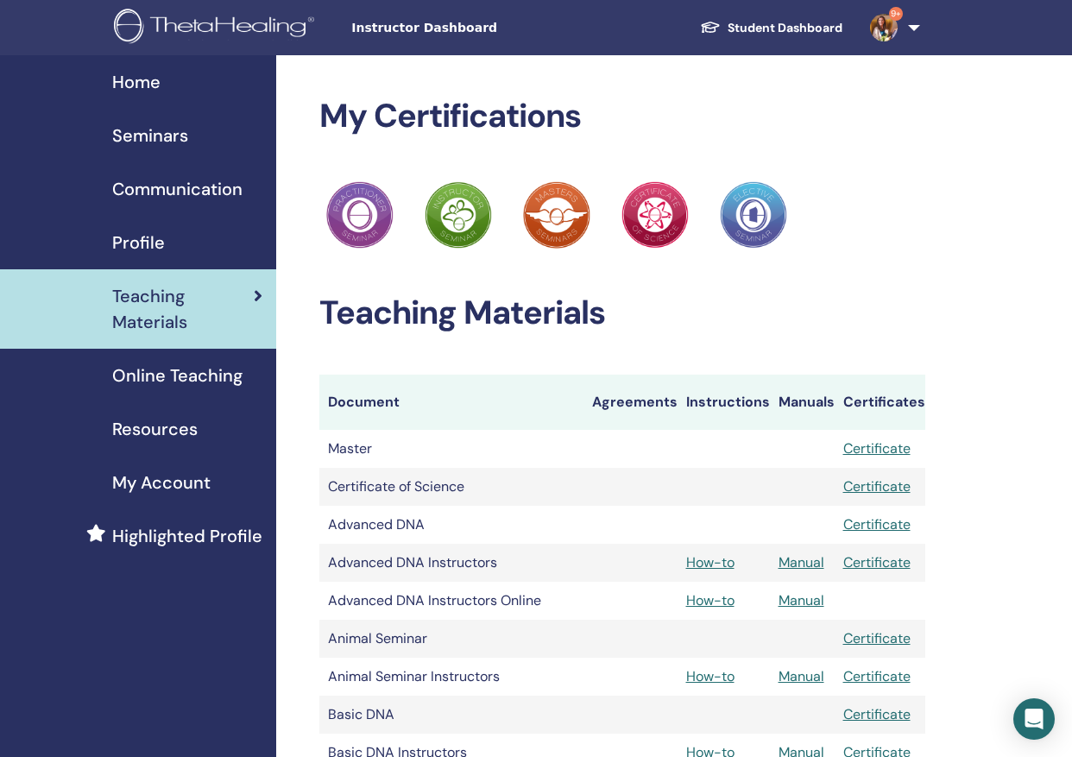
click at [148, 233] on span "Profile" at bounding box center [138, 243] width 53 height 26
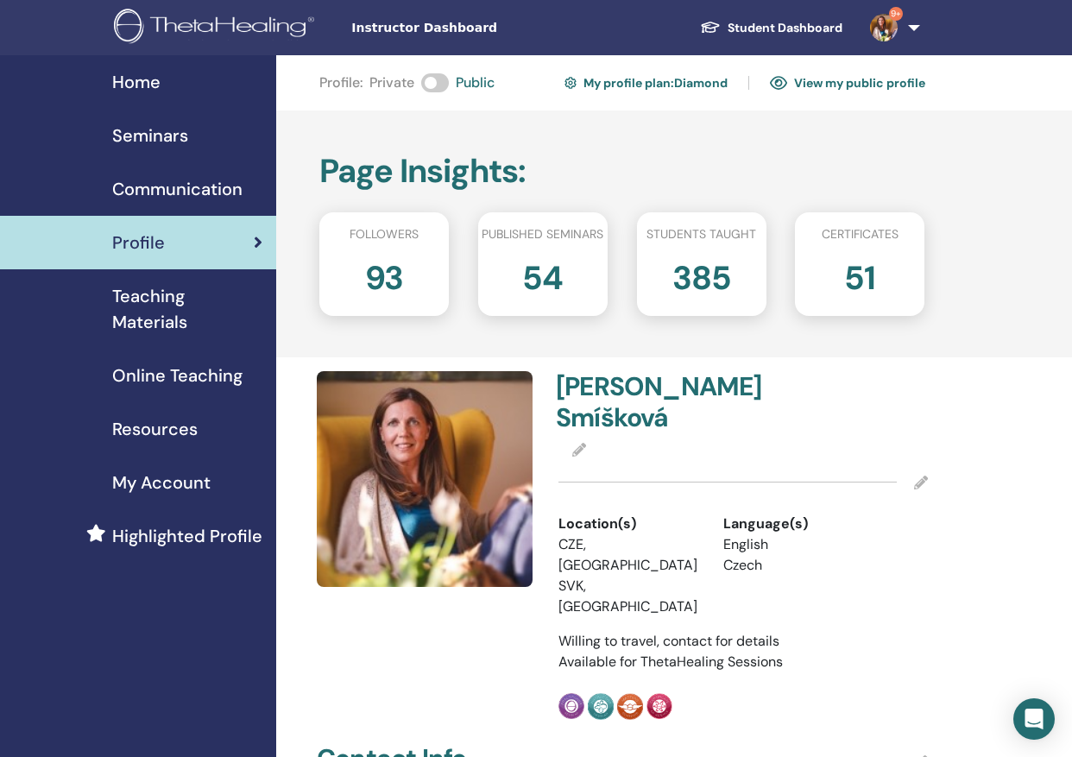
click at [153, 81] on span "Home" at bounding box center [136, 82] width 48 height 26
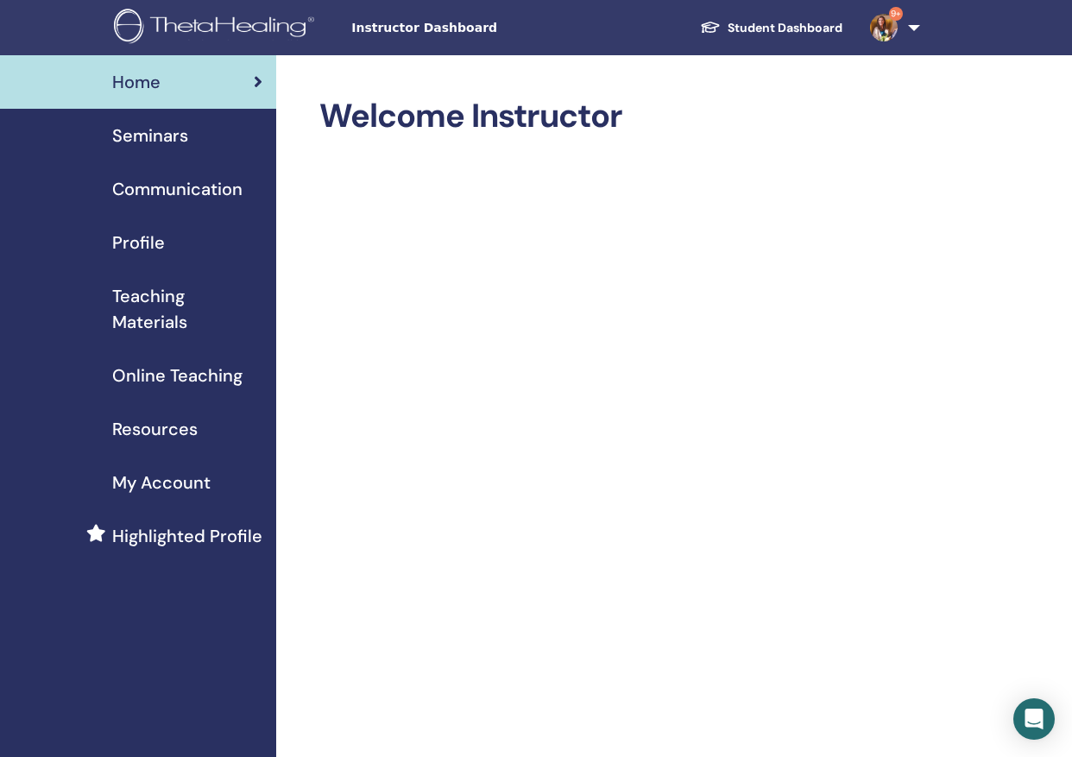
click at [149, 533] on span "Highlighted Profile" at bounding box center [187, 536] width 150 height 26
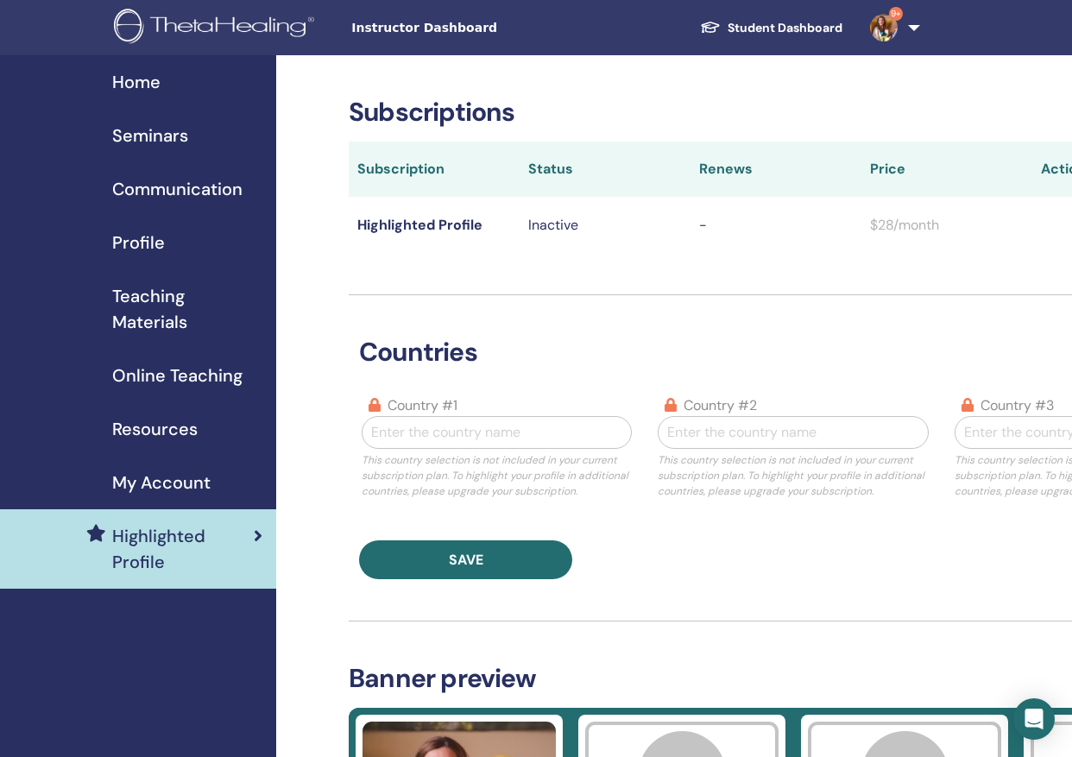
click at [137, 130] on span "Seminars" at bounding box center [150, 136] width 76 height 26
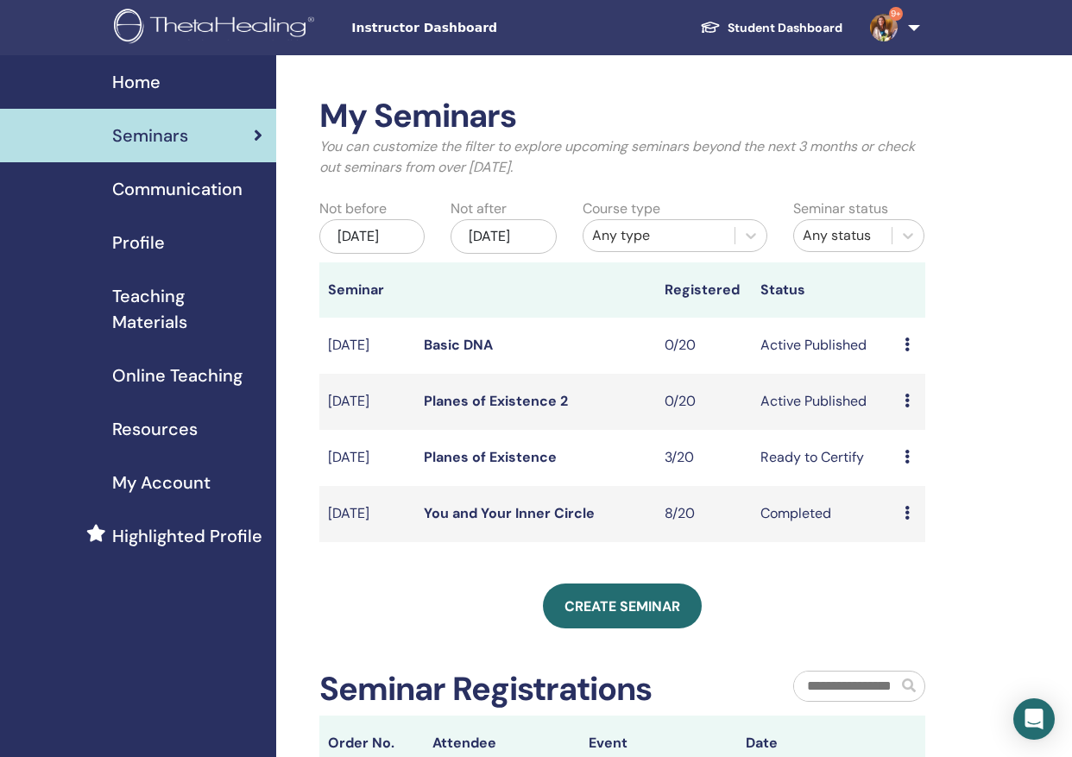
click at [135, 79] on span "Home" at bounding box center [136, 82] width 48 height 26
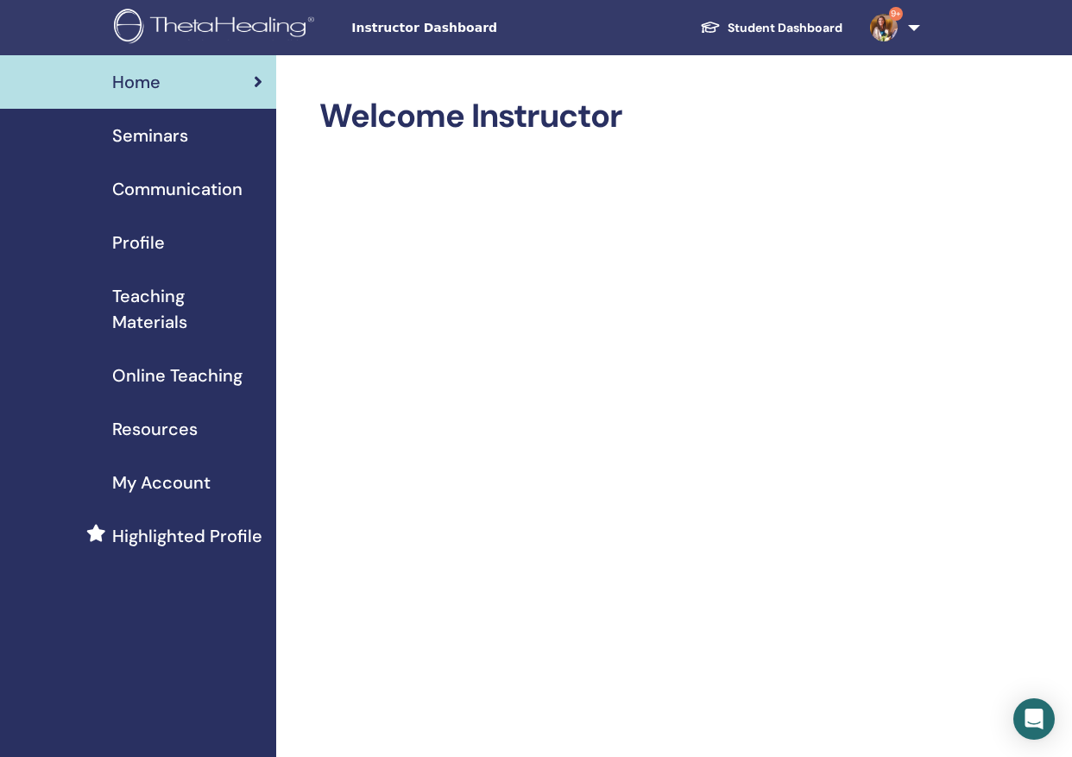
click at [158, 432] on span "Resources" at bounding box center [154, 429] width 85 height 26
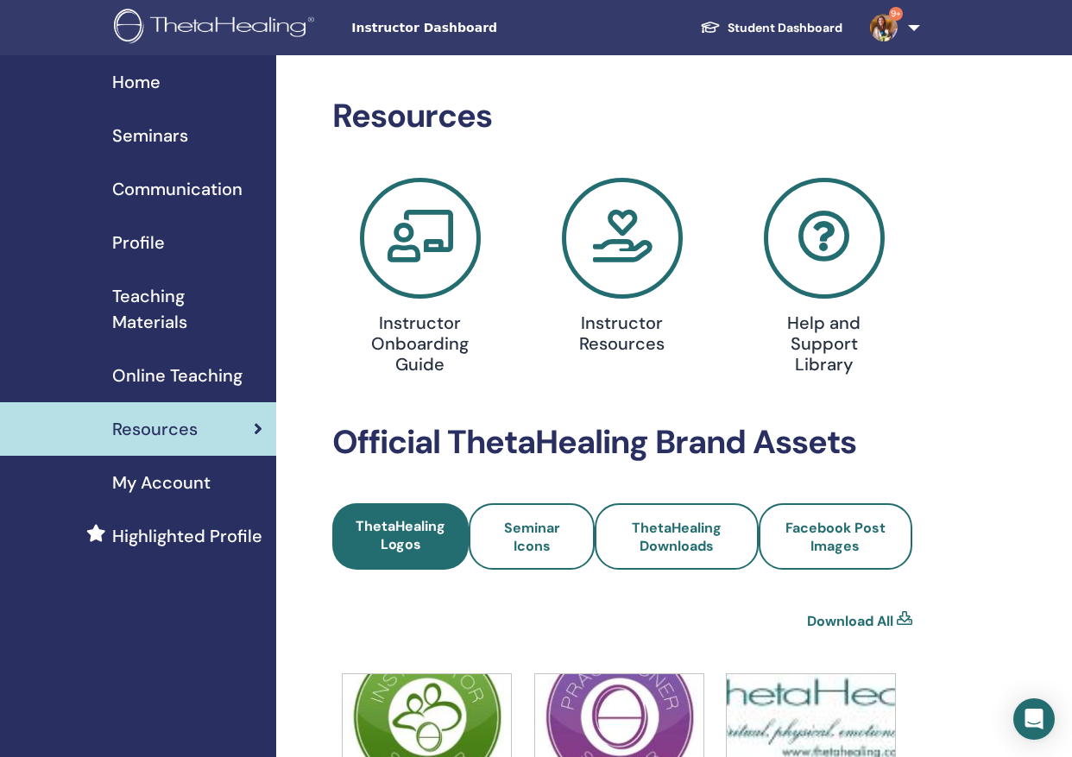
click at [151, 126] on span "Seminars" at bounding box center [150, 136] width 76 height 26
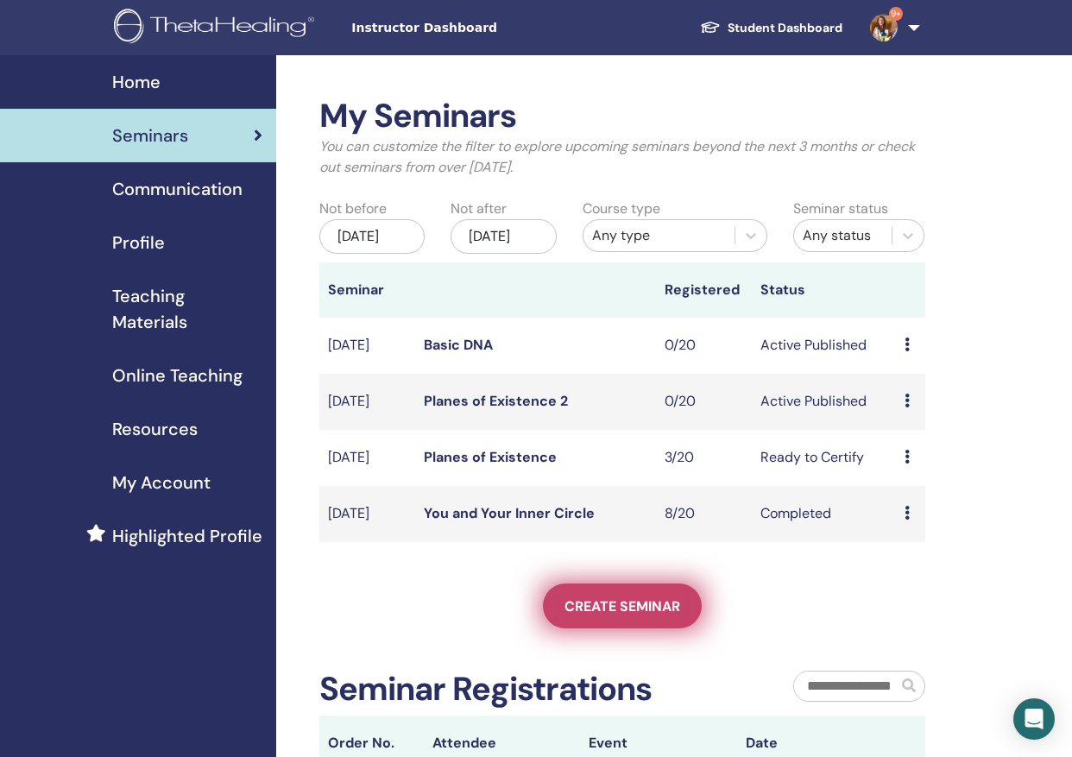
click at [666, 615] on span "Create seminar" at bounding box center [622, 606] width 116 height 18
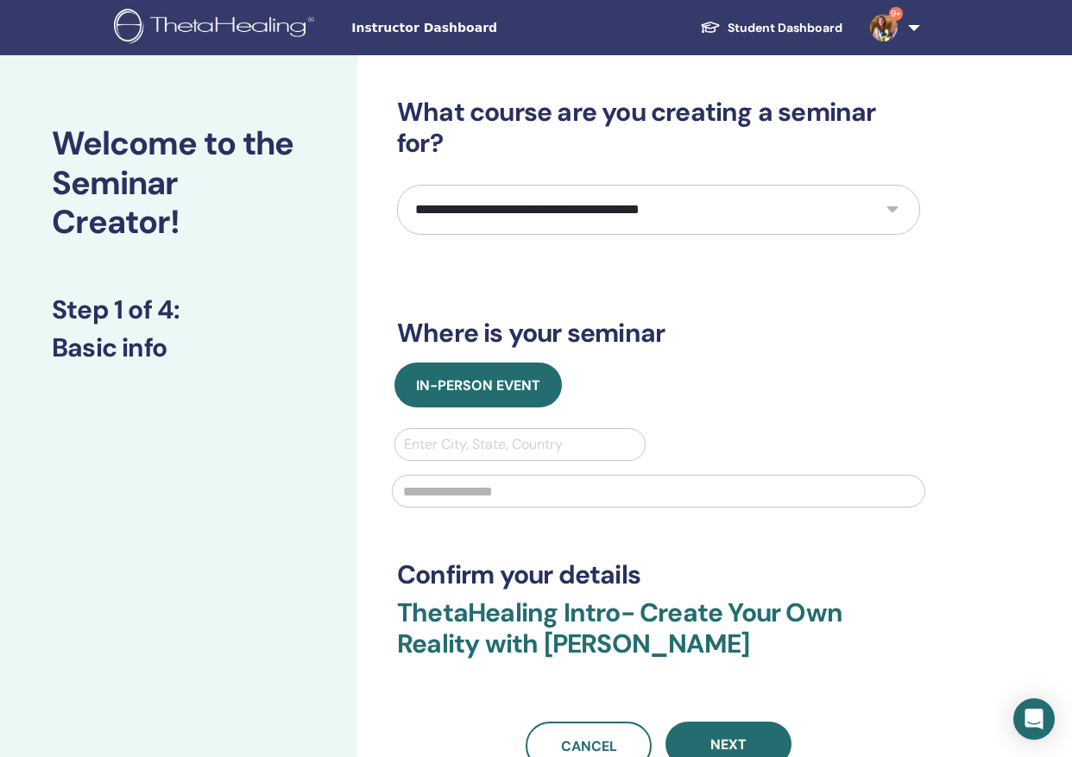
select select "**"
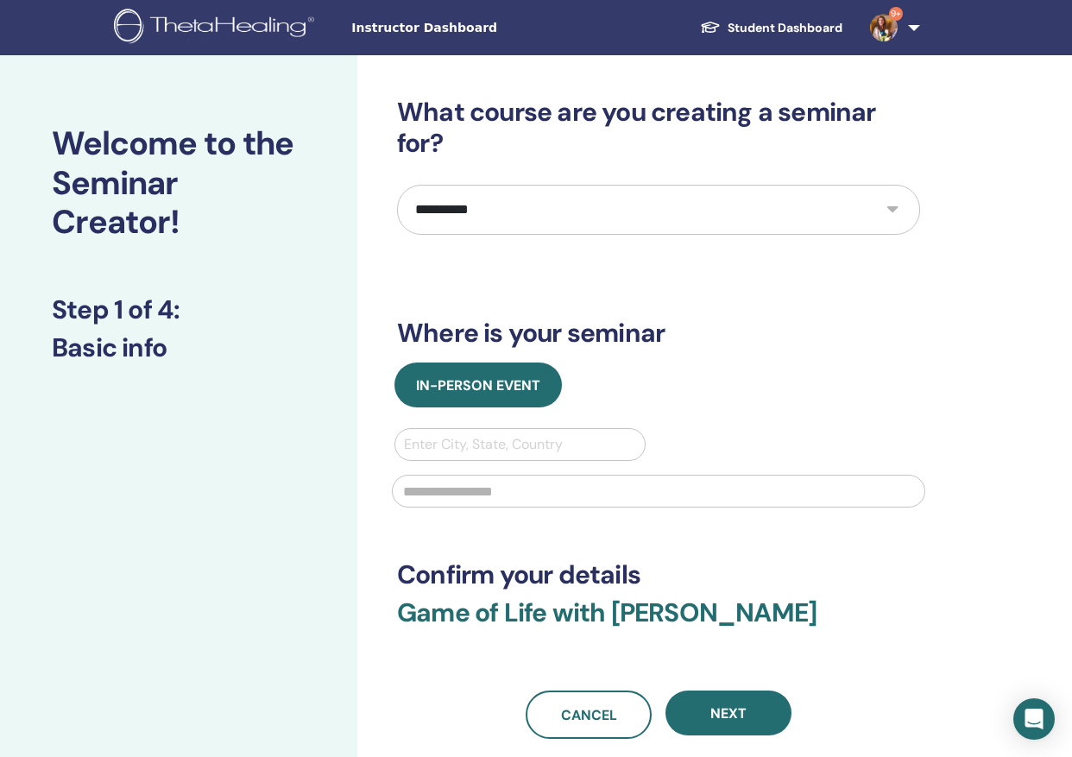
click at [462, 450] on div "Enter City, State, Country" at bounding box center [520, 444] width 232 height 21
type input "*****"
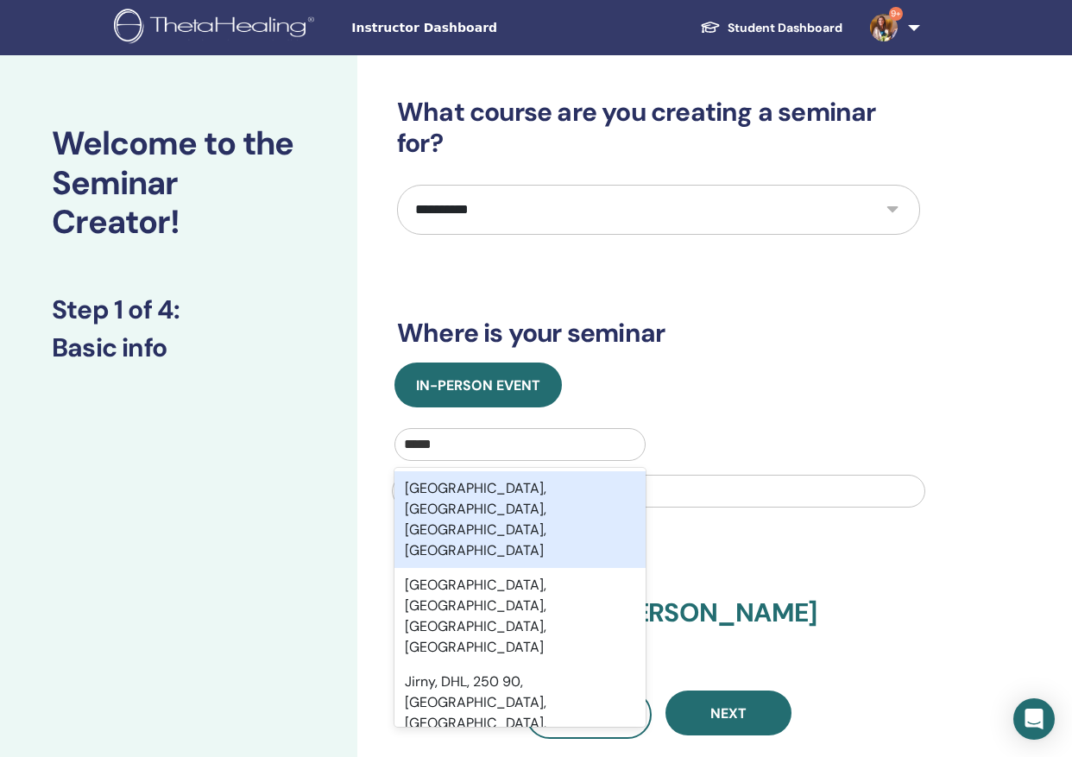
click at [501, 500] on div "[GEOGRAPHIC_DATA], [GEOGRAPHIC_DATA], [GEOGRAPHIC_DATA], [GEOGRAPHIC_DATA]" at bounding box center [519, 519] width 251 height 97
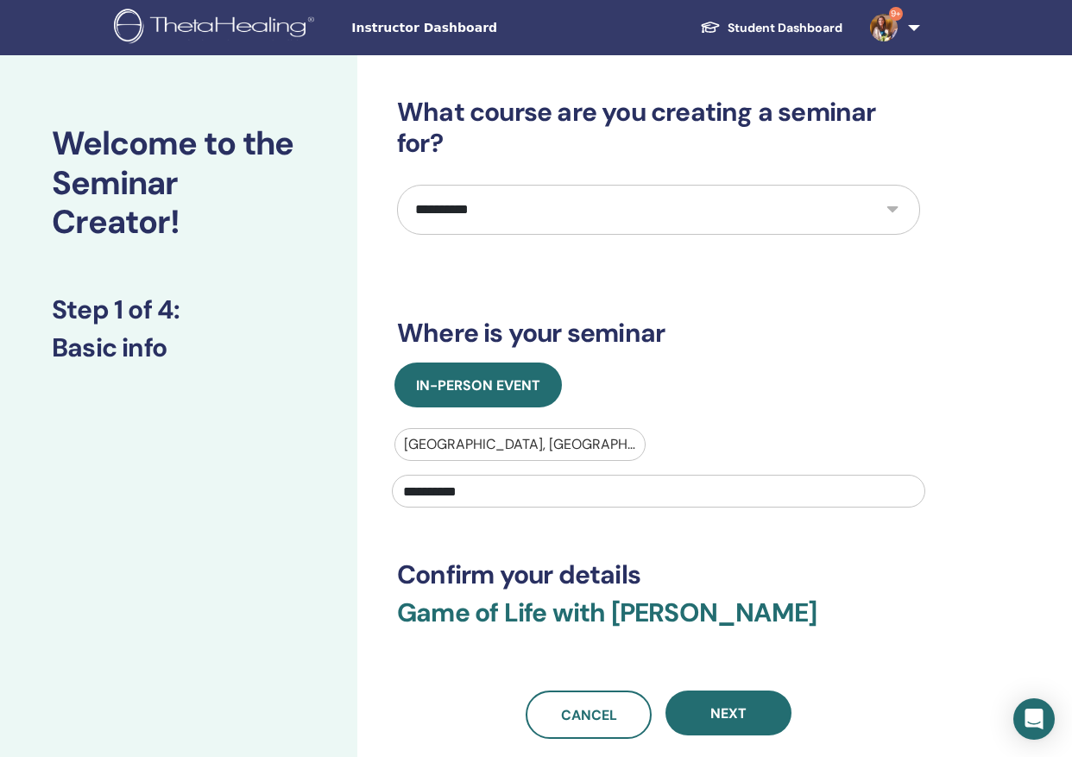
scroll to position [254, 0]
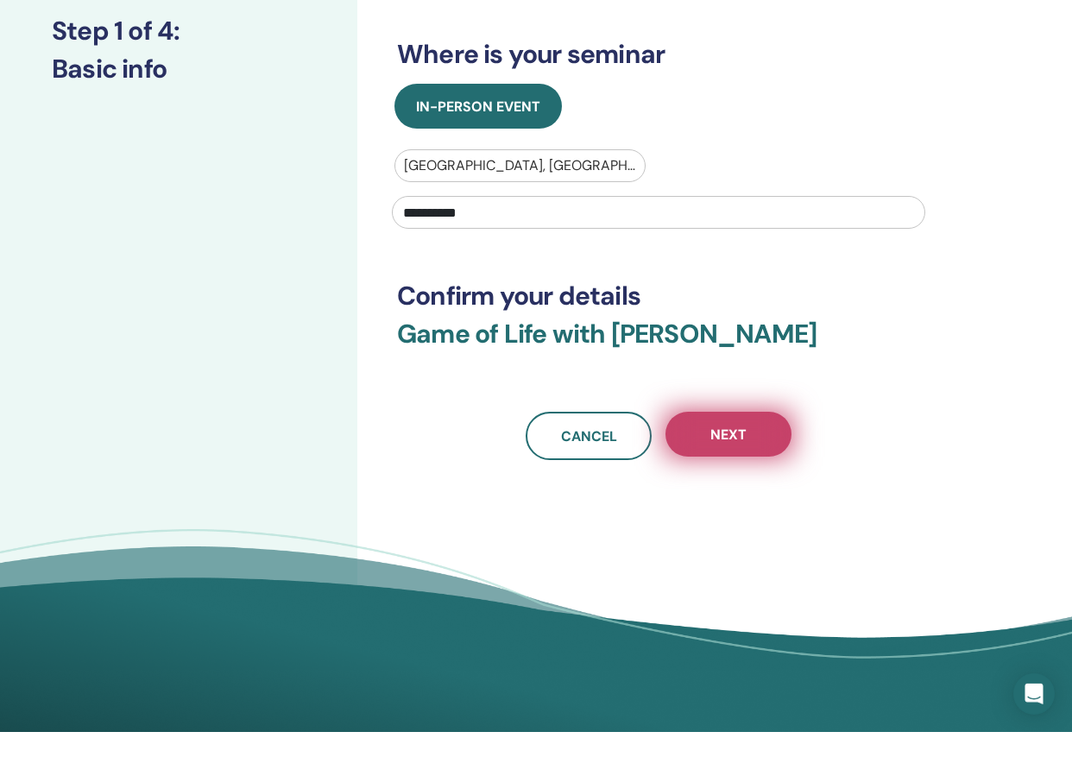
type input "**********"
click at [723, 450] on span "Next" at bounding box center [728, 459] width 36 height 18
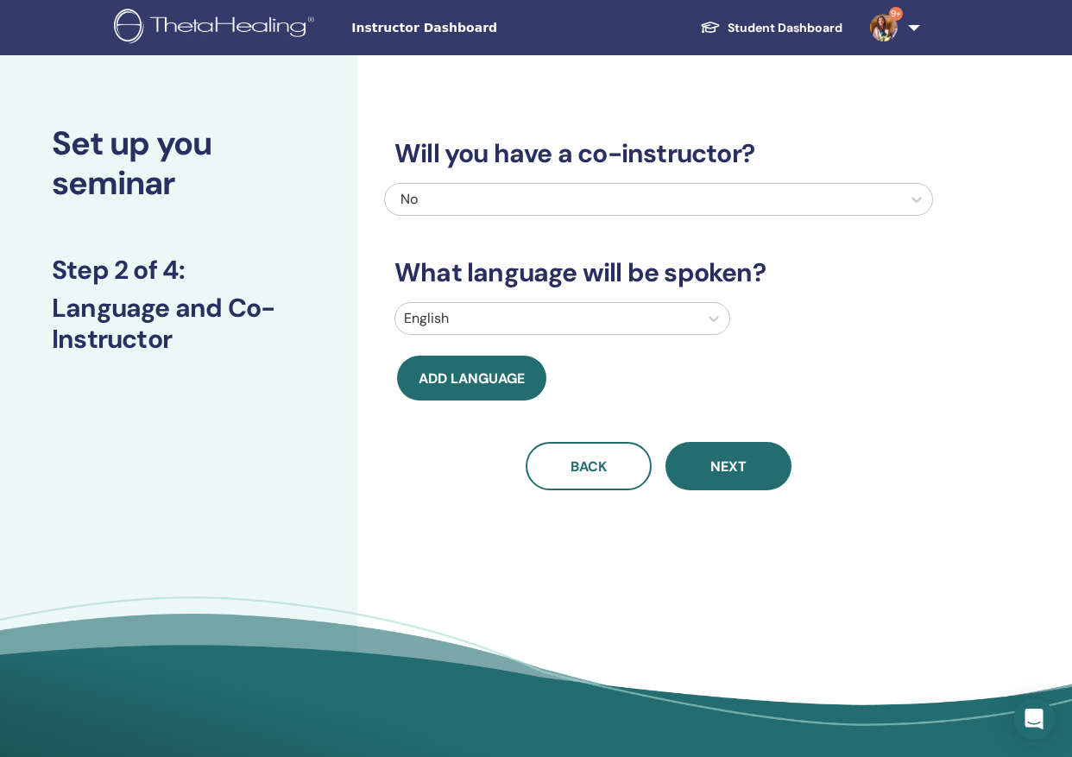
scroll to position [0, 0]
click at [717, 320] on icon at bounding box center [713, 318] width 17 height 17
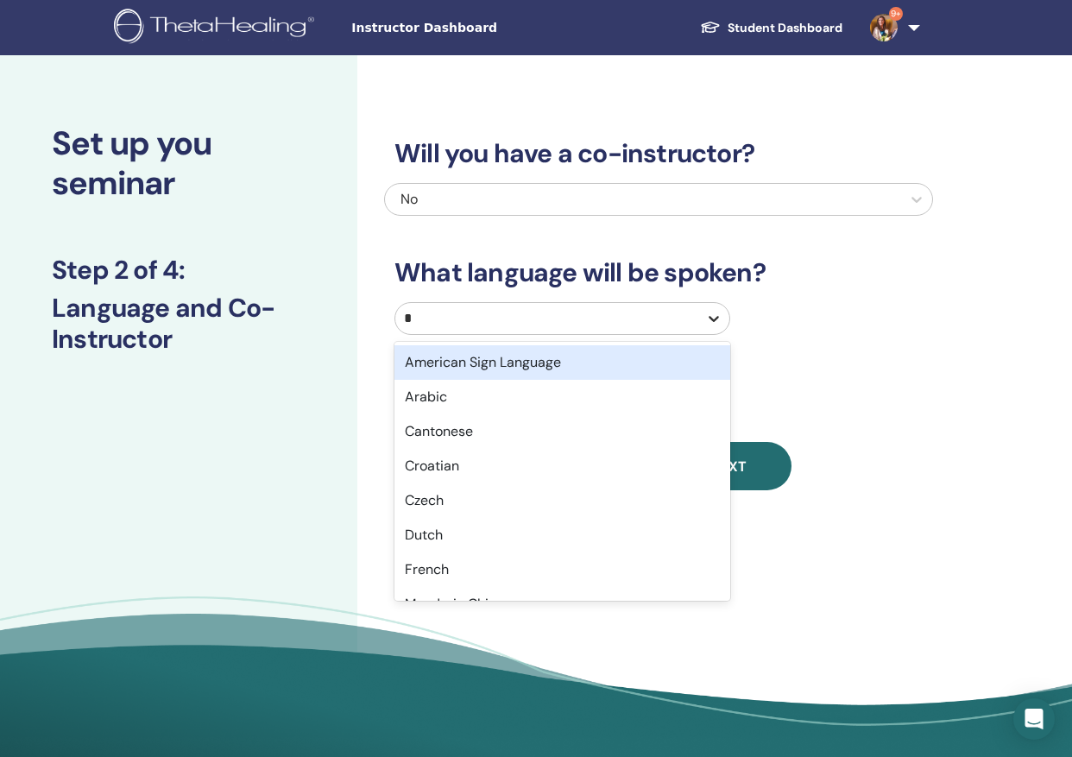
type input "**"
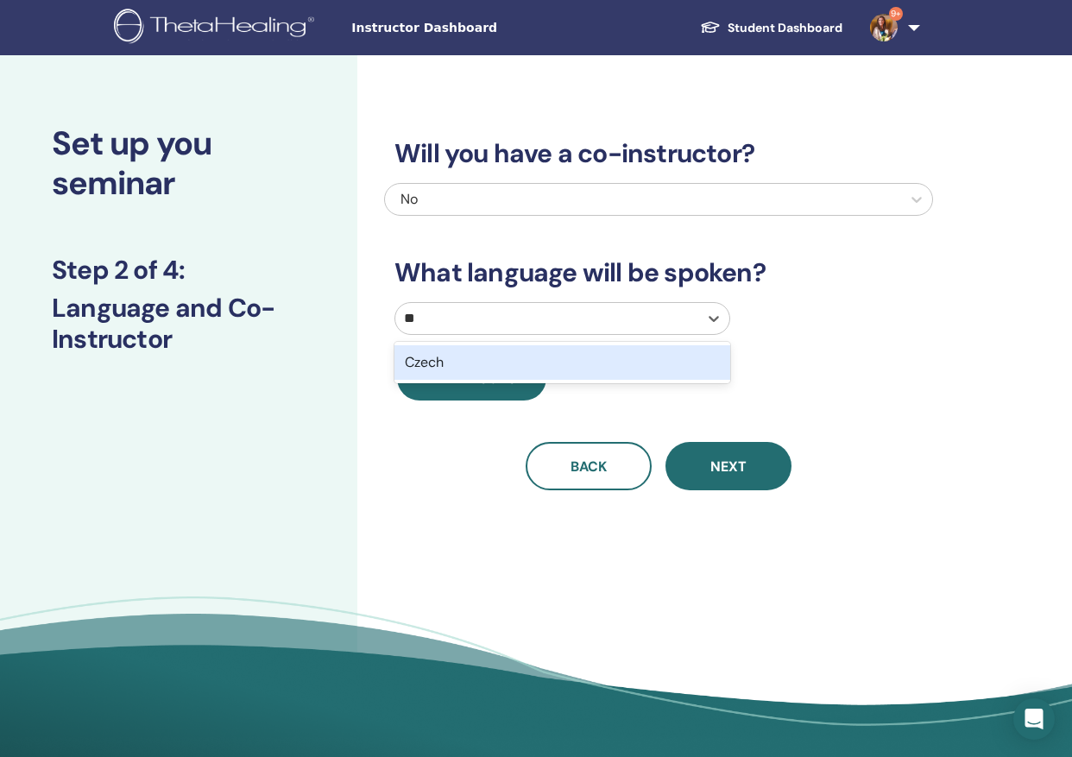
click at [589, 368] on div "Czech" at bounding box center [562, 362] width 336 height 35
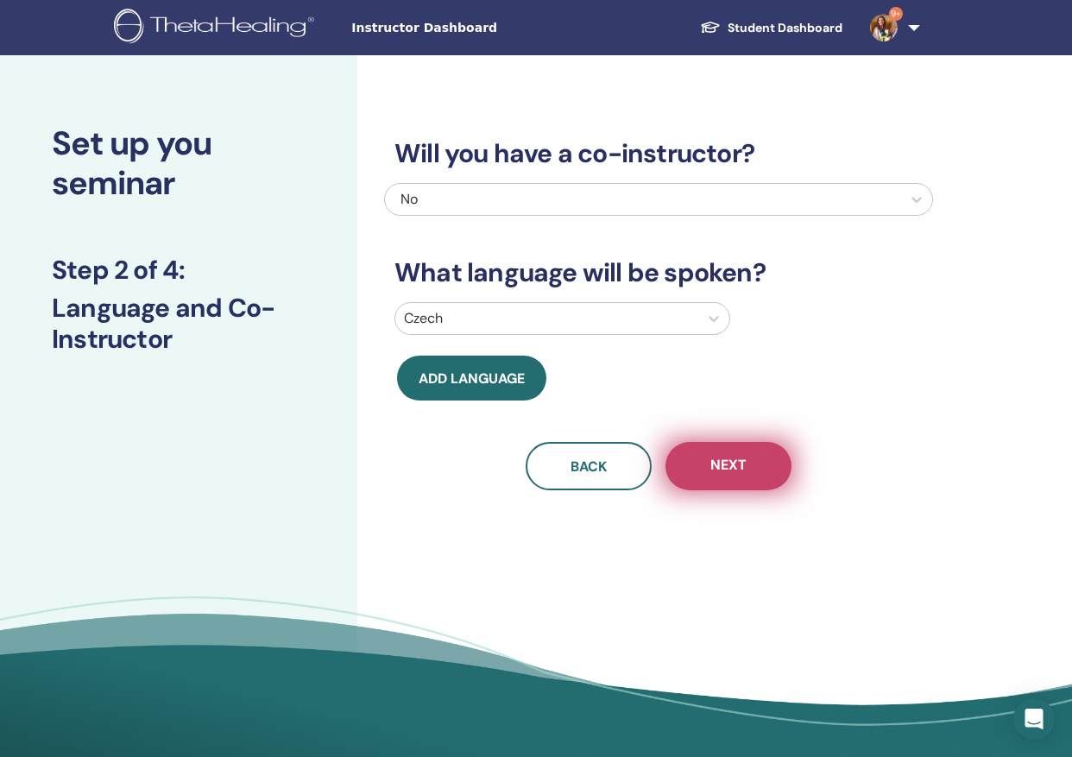
click at [727, 465] on span "Next" at bounding box center [728, 467] width 36 height 22
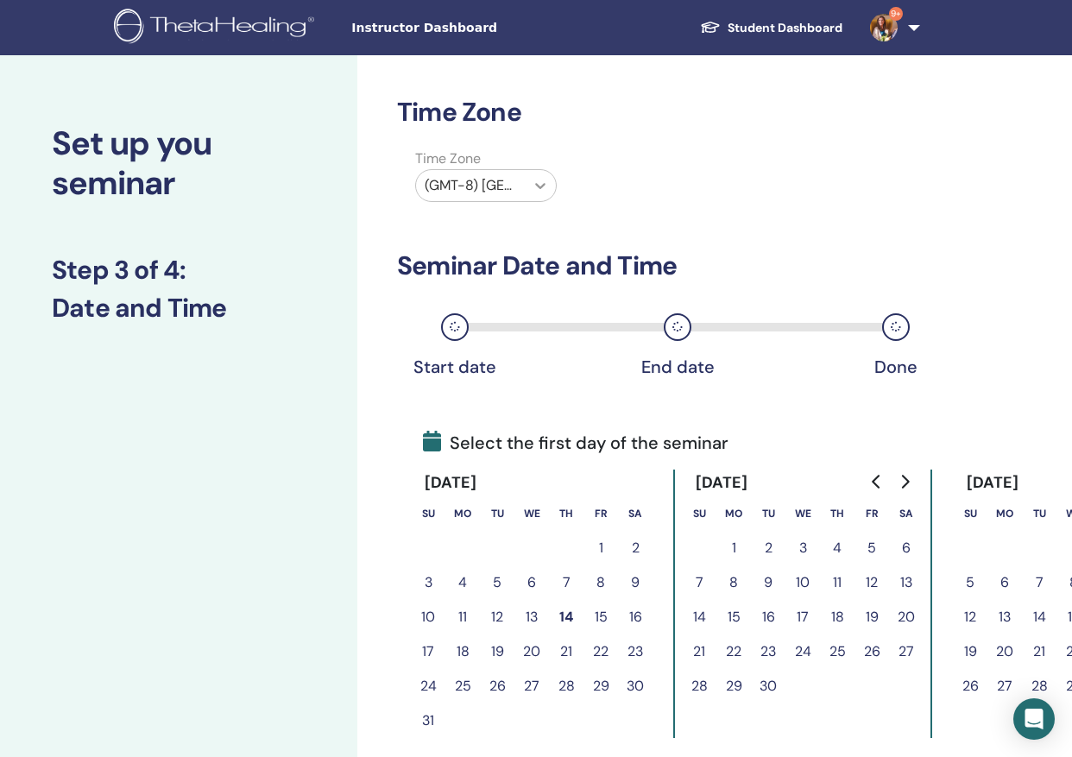
click at [544, 182] on icon at bounding box center [540, 185] width 17 height 17
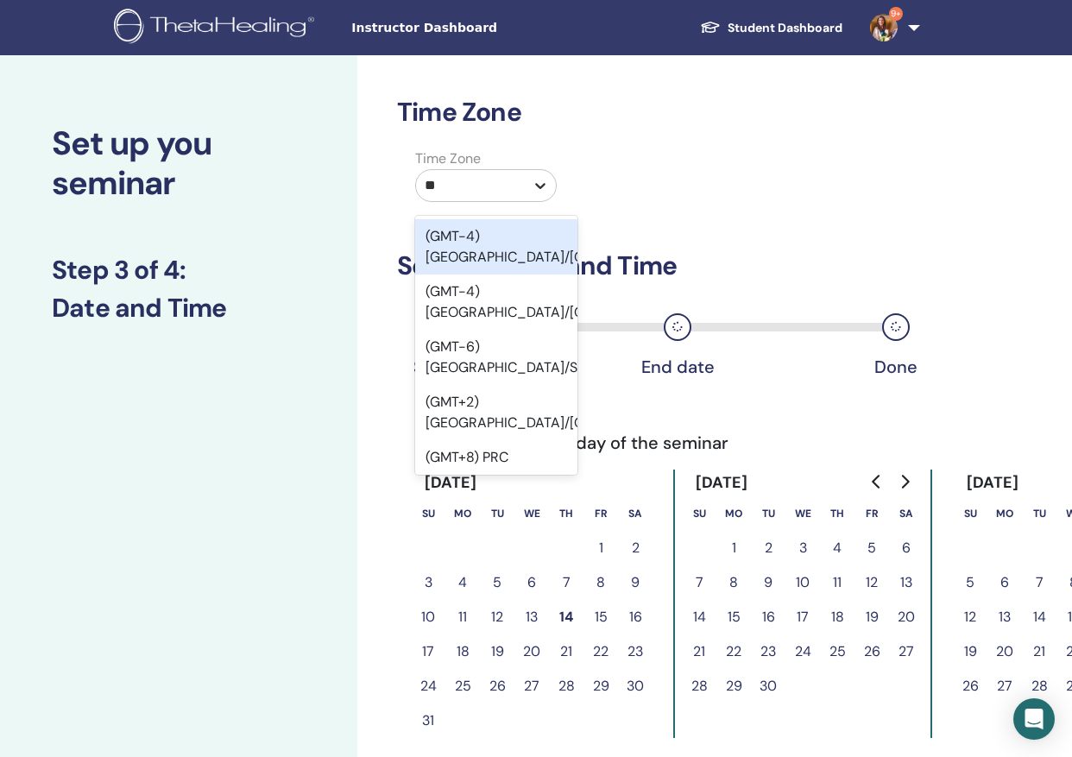
type input "***"
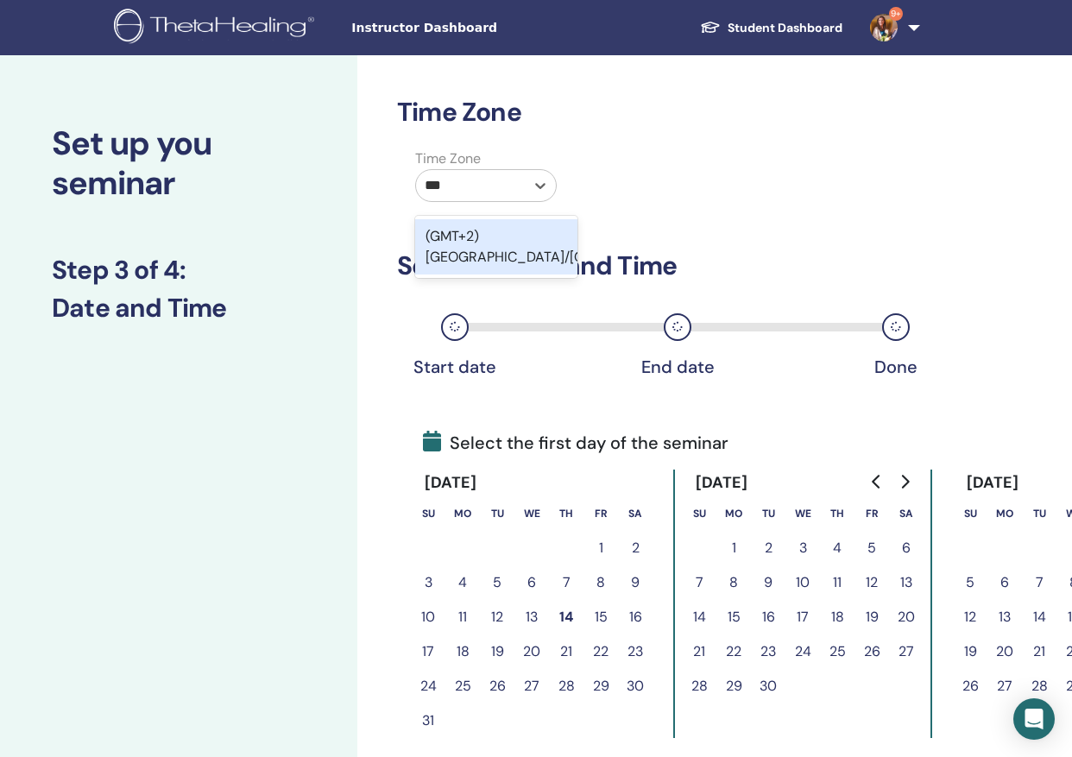
click at [525, 245] on div "(GMT+2) [GEOGRAPHIC_DATA]/[GEOGRAPHIC_DATA]" at bounding box center [496, 246] width 162 height 55
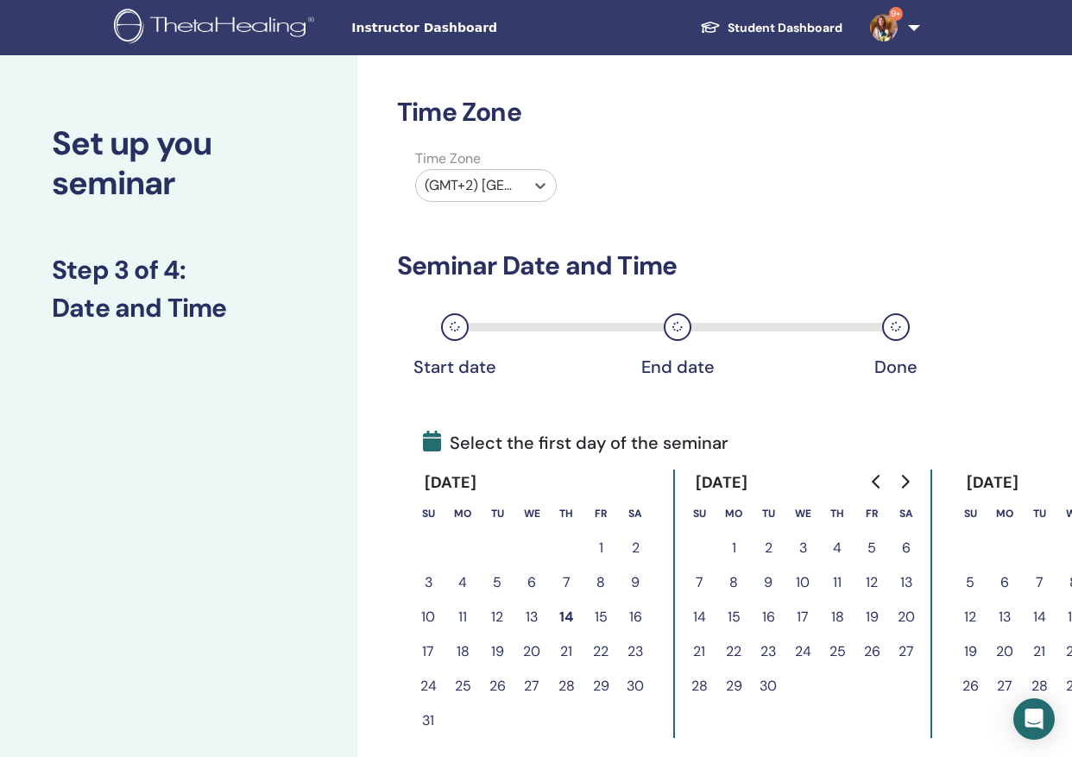
click at [907, 476] on icon "Go to next month" at bounding box center [904, 482] width 14 height 14
click at [839, 543] on button "4" at bounding box center [837, 548] width 35 height 35
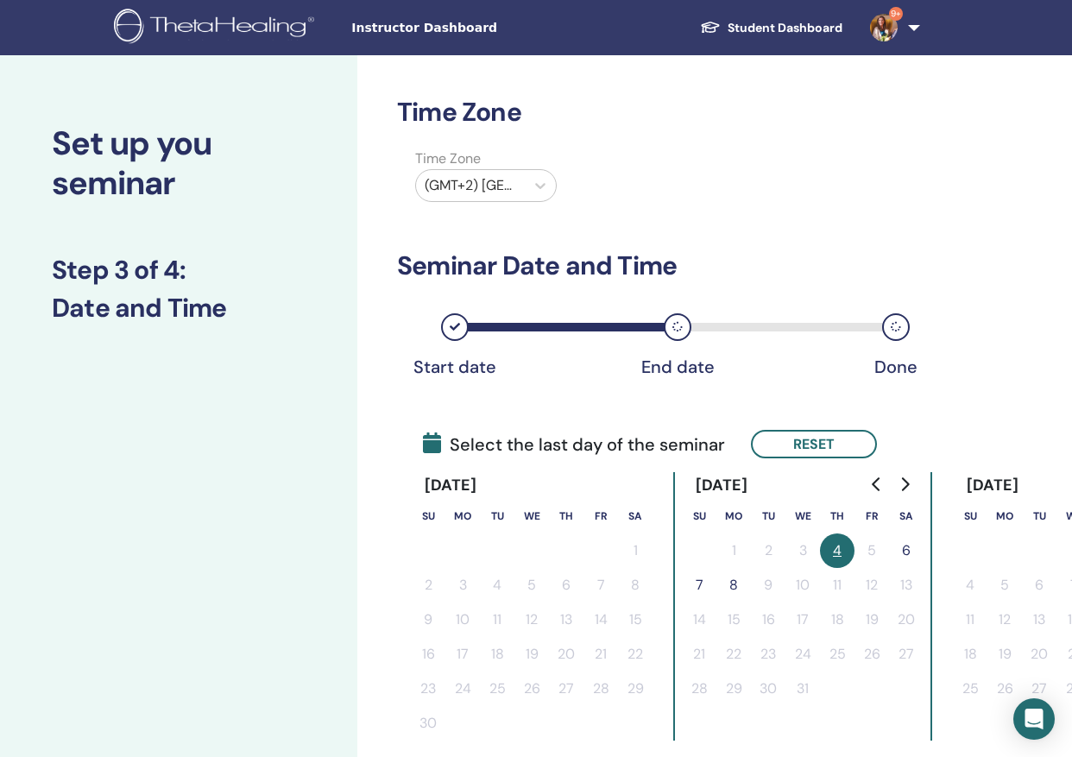
click at [908, 548] on button "6" at bounding box center [906, 550] width 35 height 35
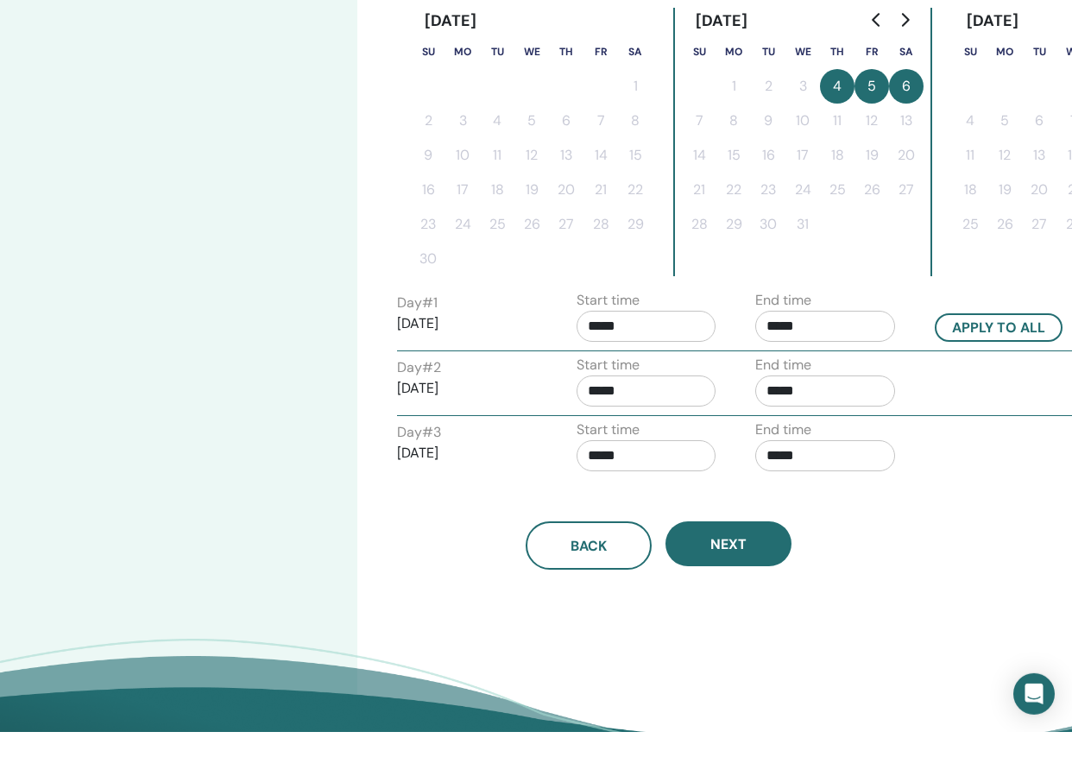
scroll to position [441, 0]
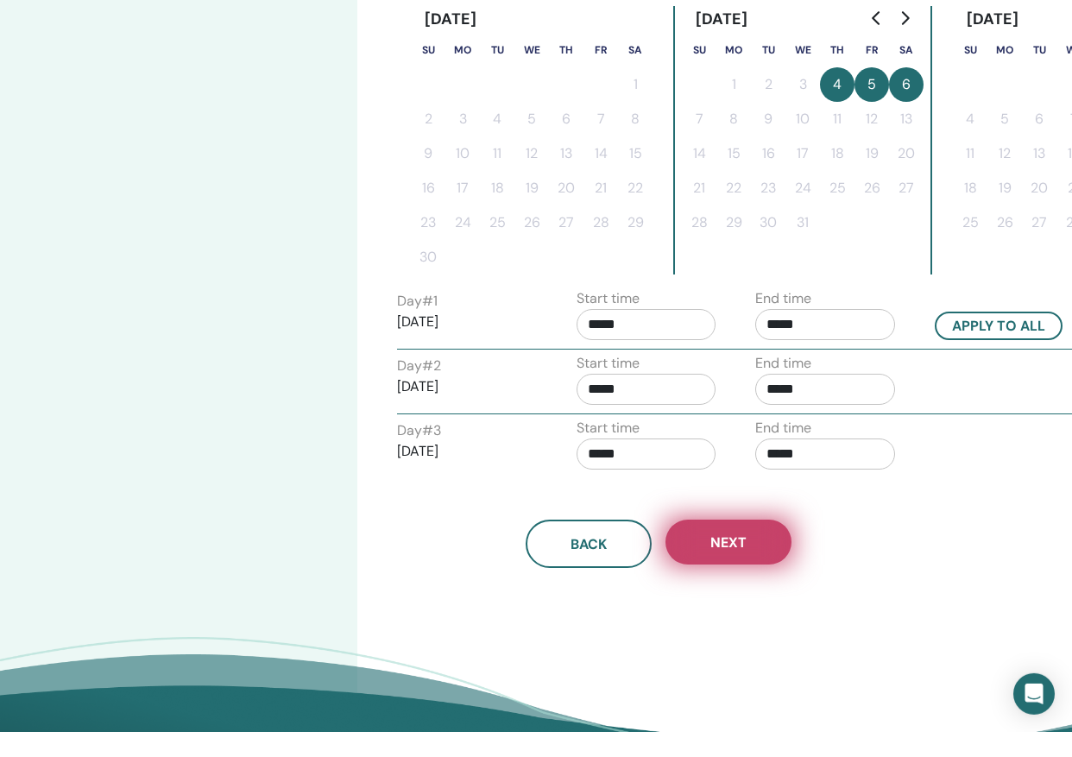
click at [720, 558] on span "Next" at bounding box center [728, 567] width 36 height 18
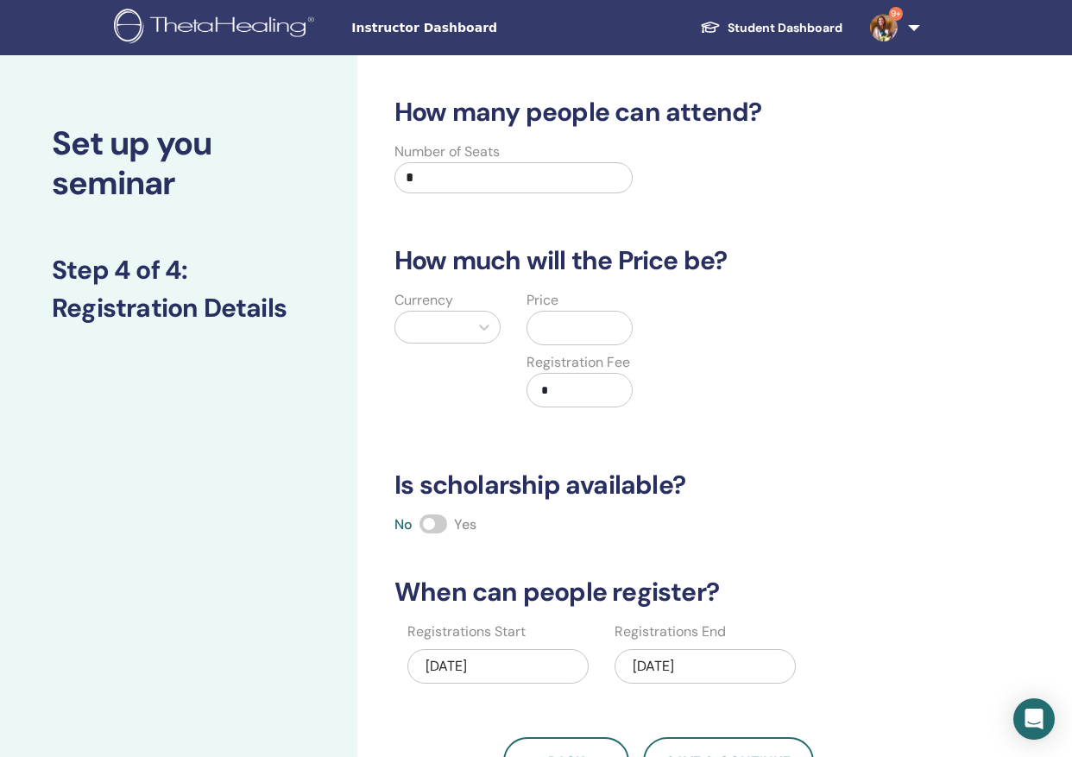
scroll to position [0, 0]
click at [432, 178] on input "*" at bounding box center [513, 177] width 238 height 31
type input "**"
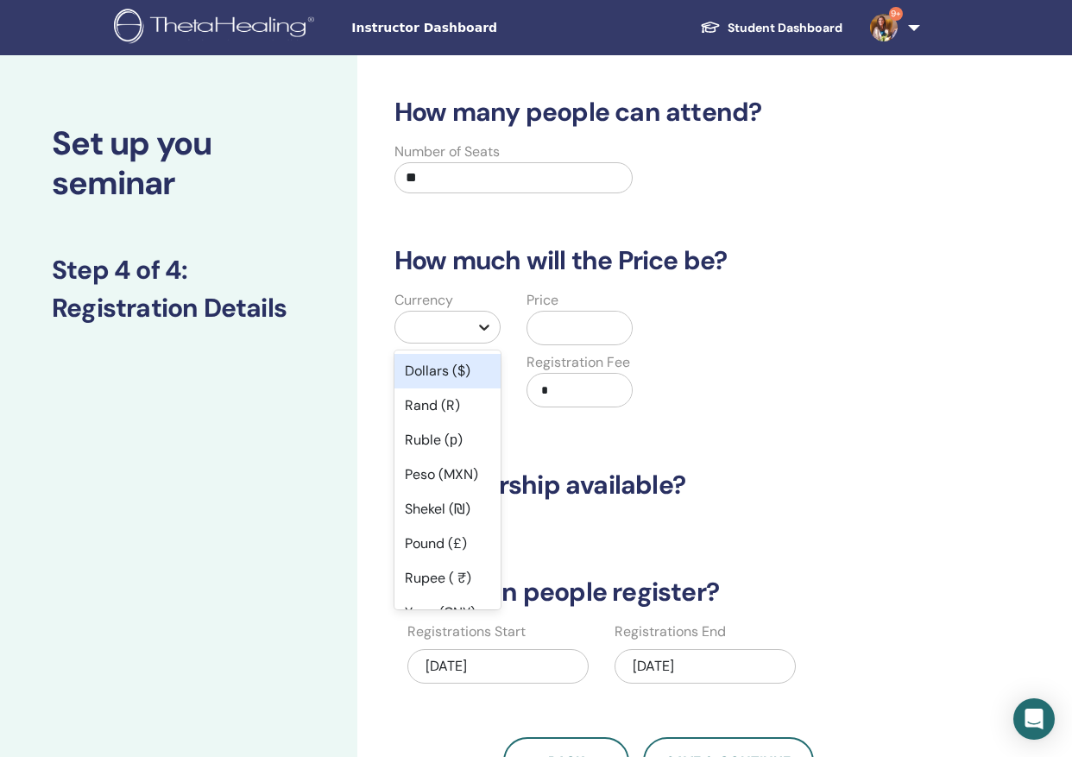
click at [480, 328] on icon at bounding box center [483, 326] width 17 height 17
type input "**"
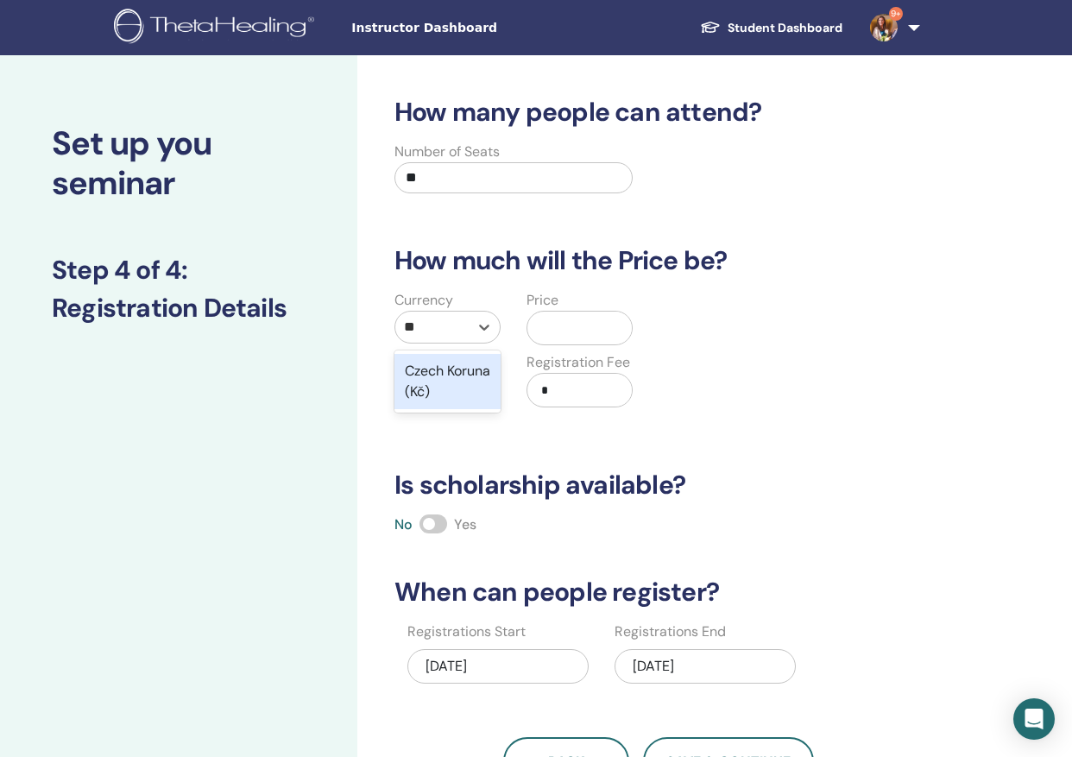
click at [457, 383] on div "Czech Koruna (Kč)" at bounding box center [447, 381] width 106 height 55
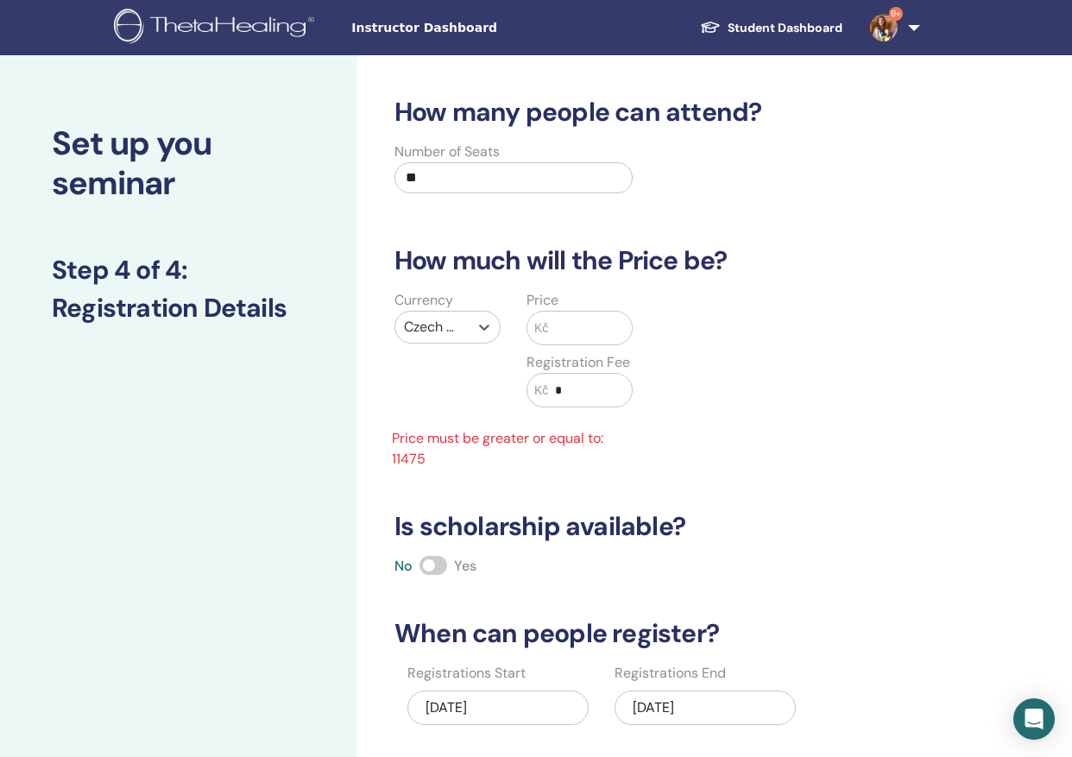
click at [548, 325] on span "Kč" at bounding box center [541, 328] width 14 height 18
click at [576, 324] on input "text" at bounding box center [590, 327] width 84 height 33
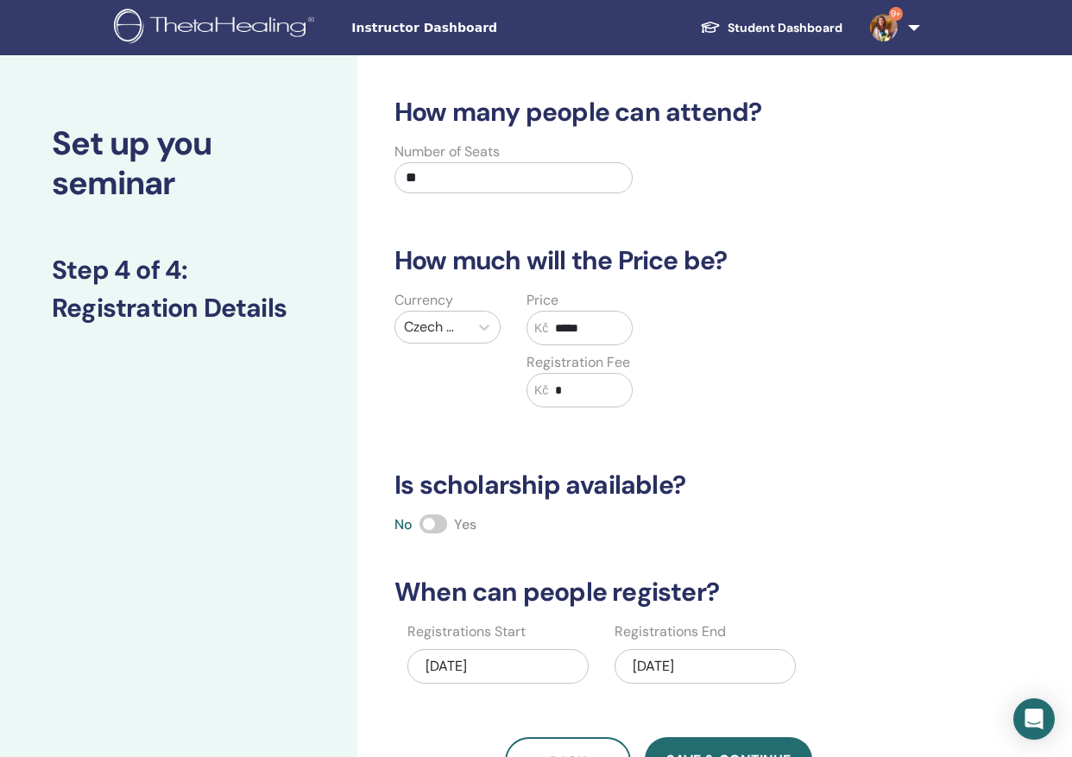
type input "*****"
click at [431, 524] on span at bounding box center [433, 523] width 28 height 19
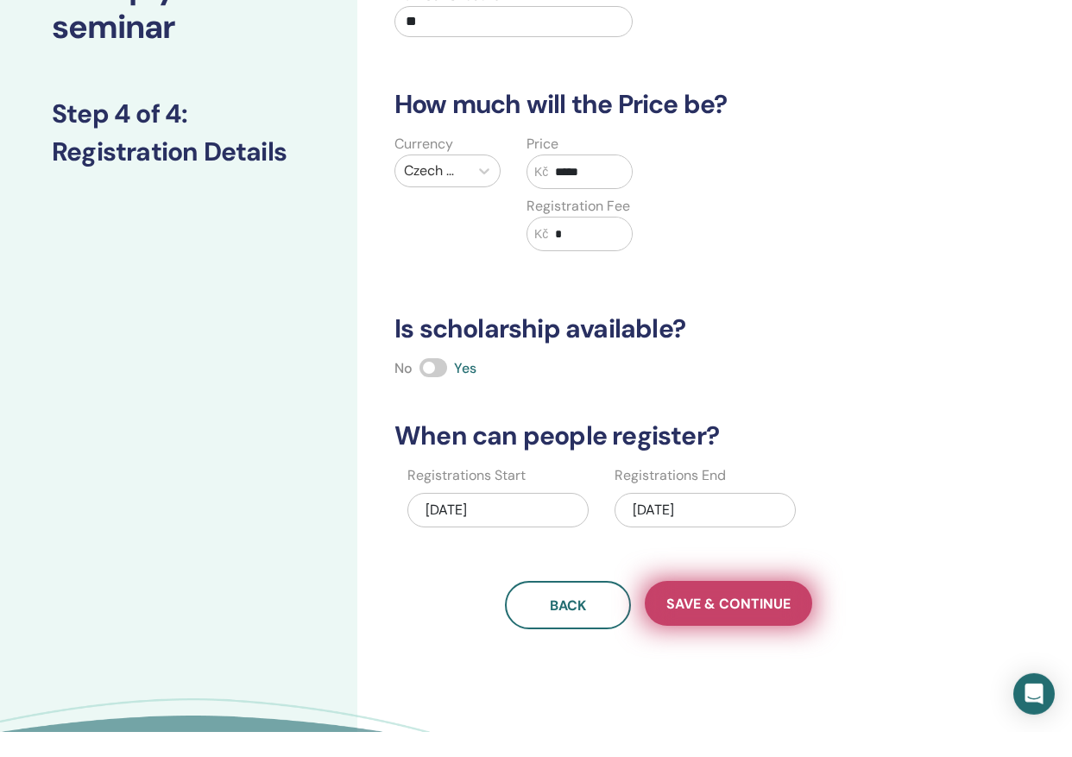
click at [751, 620] on span "Save & Continue" at bounding box center [728, 629] width 124 height 18
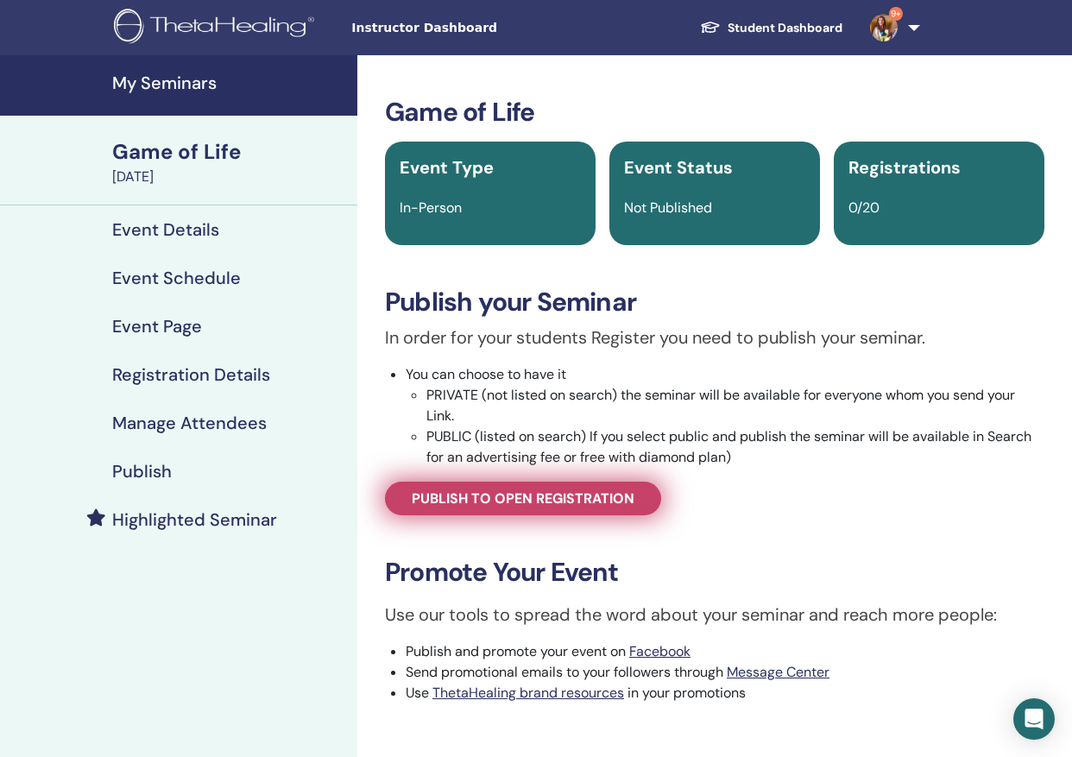
click at [507, 487] on link "Publish to open registration" at bounding box center [523, 498] width 276 height 34
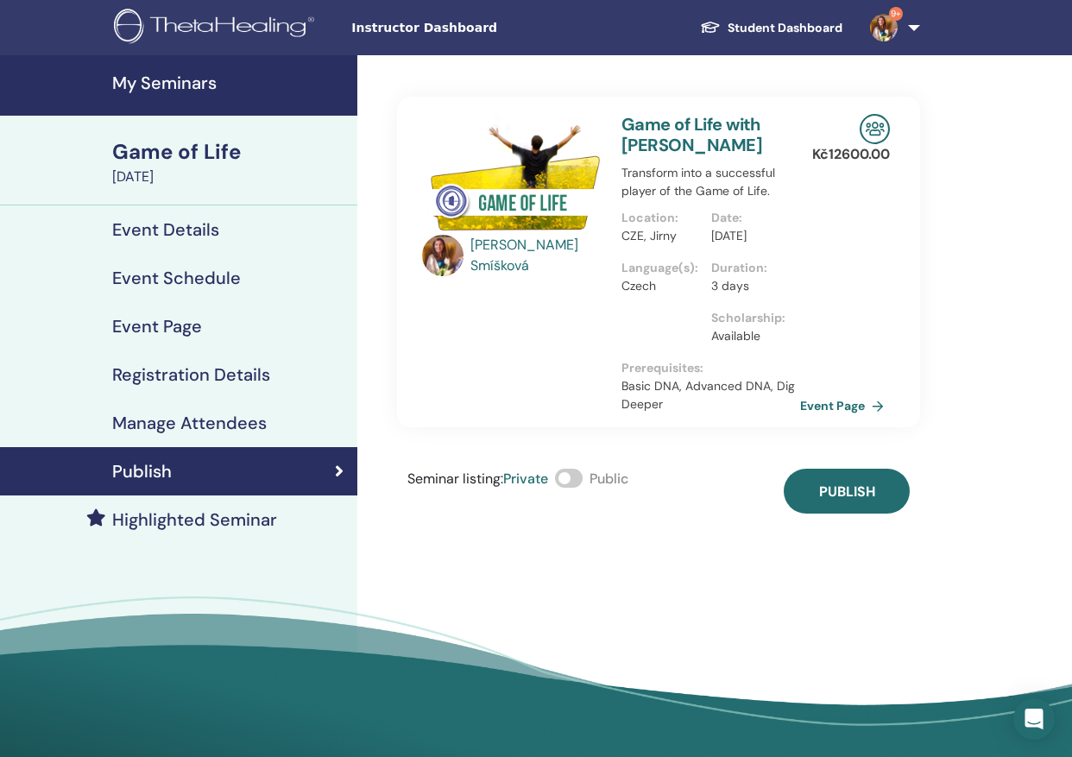
click at [570, 488] on span at bounding box center [569, 478] width 28 height 19
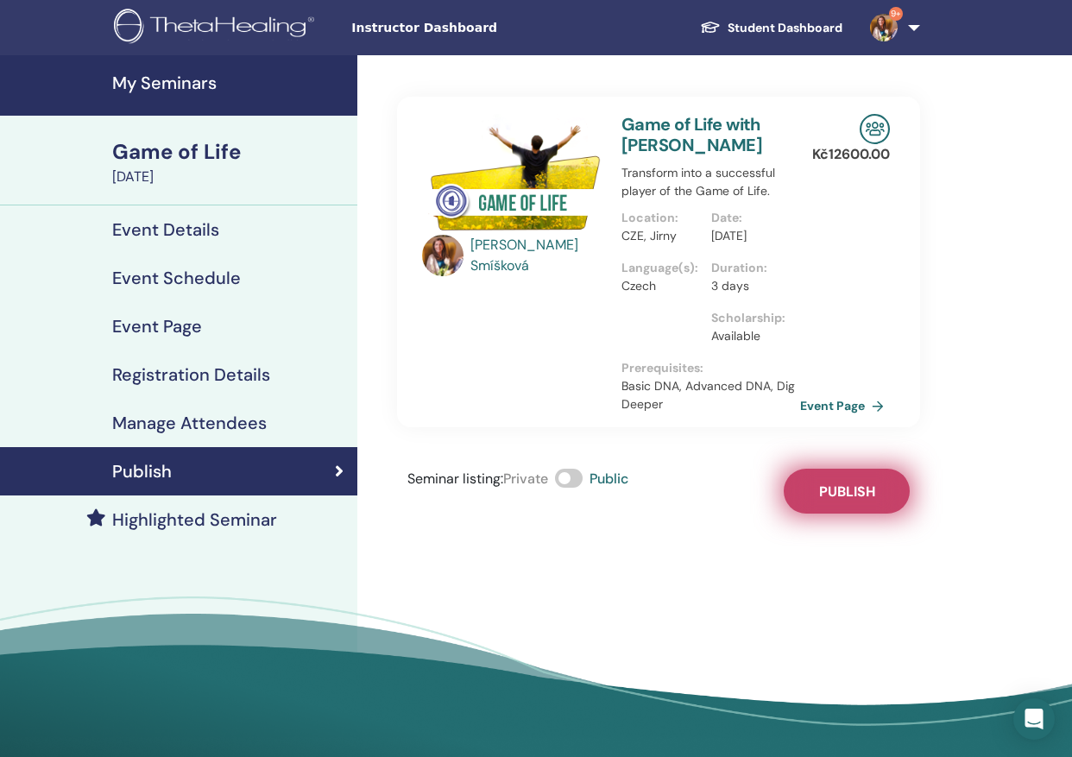
click at [859, 513] on button "Publish" at bounding box center [846, 491] width 126 height 45
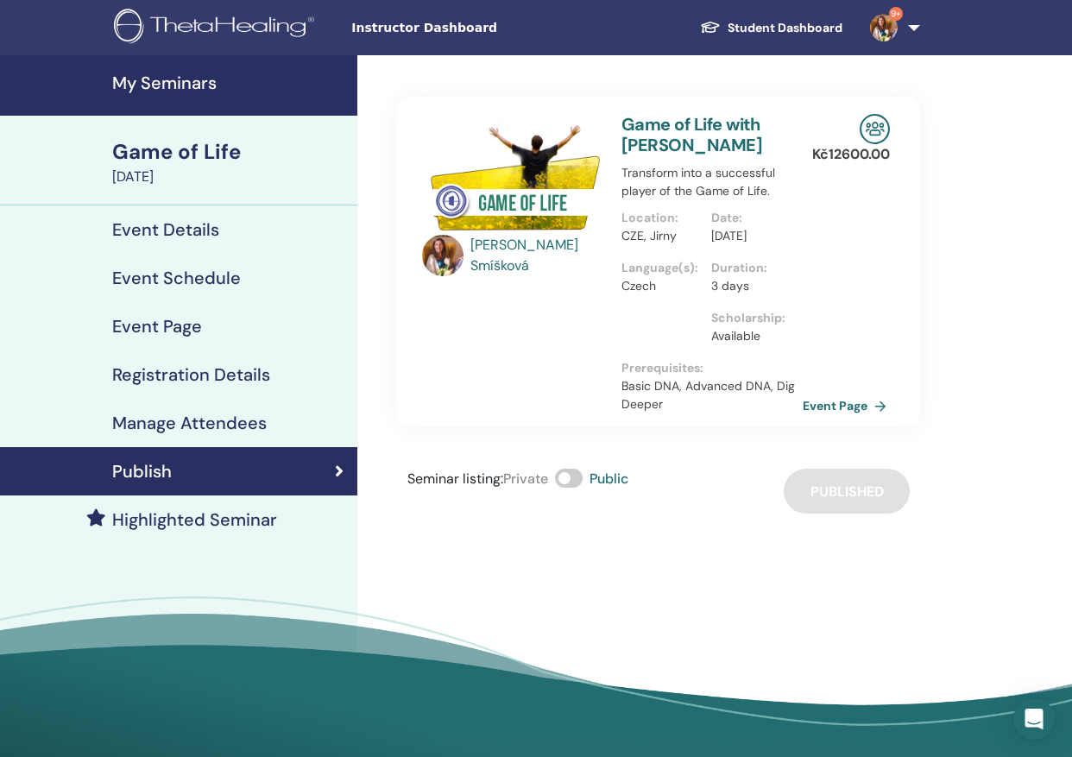
click at [841, 418] on link "Event Page" at bounding box center [847, 406] width 91 height 26
